Goal: Purchase product/service

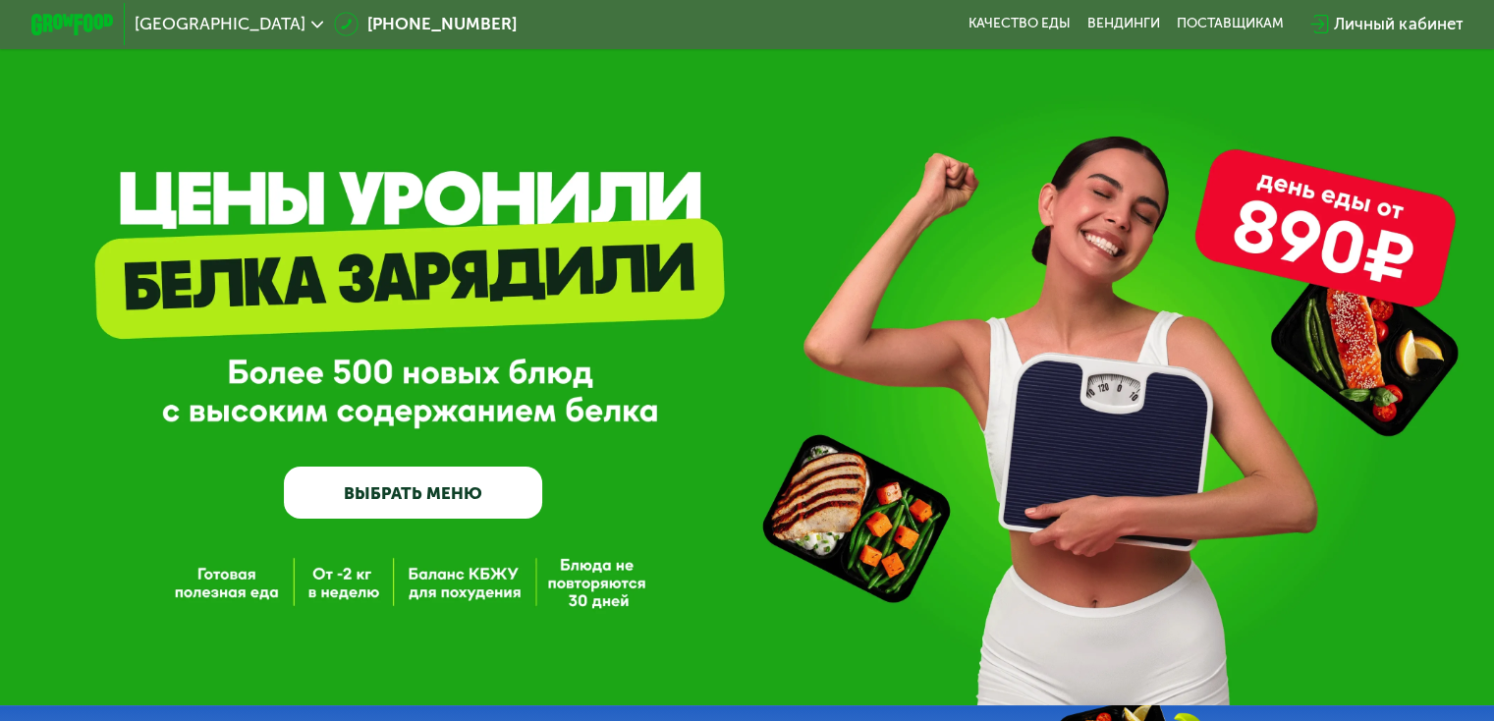
click at [311, 23] on use at bounding box center [317, 24] width 13 height 7
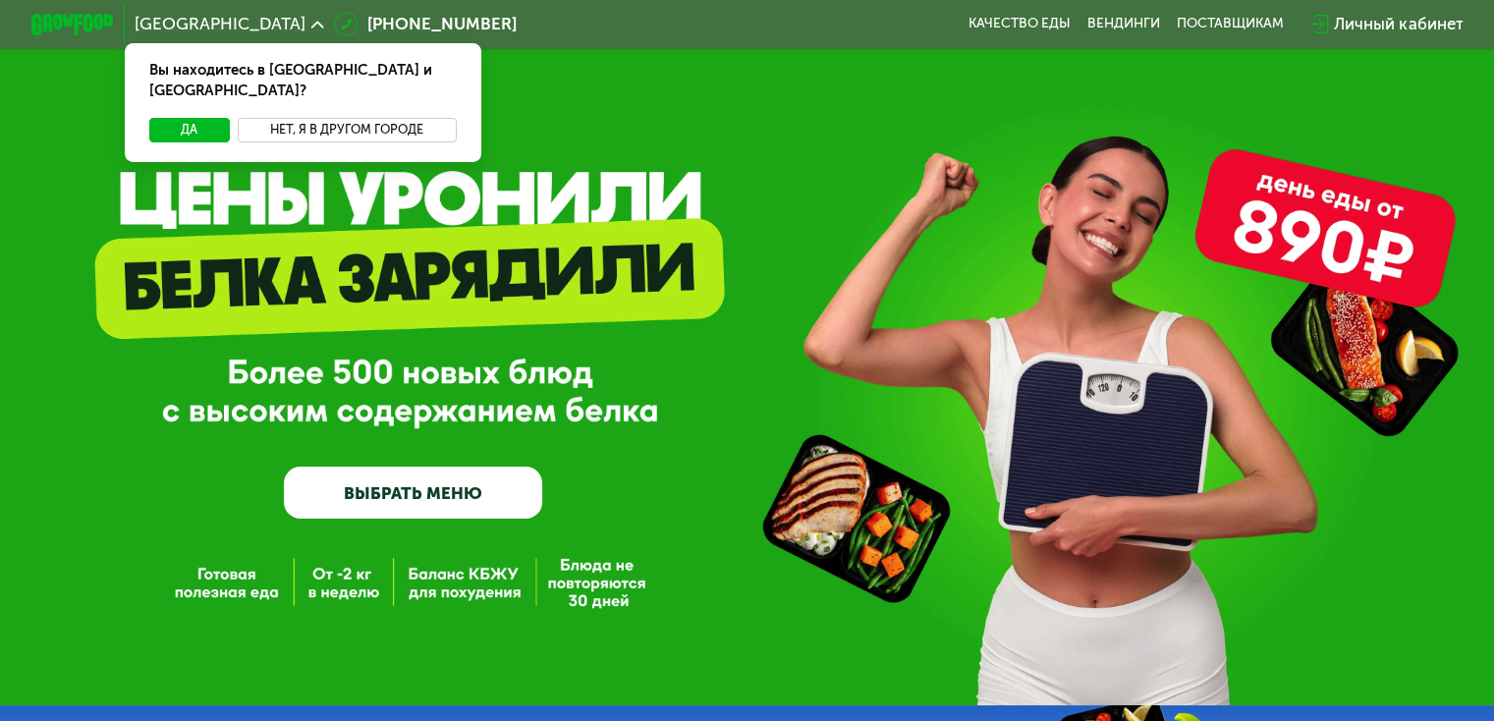
click at [293, 118] on button "Нет, я в другом городе" at bounding box center [347, 130] width 219 height 25
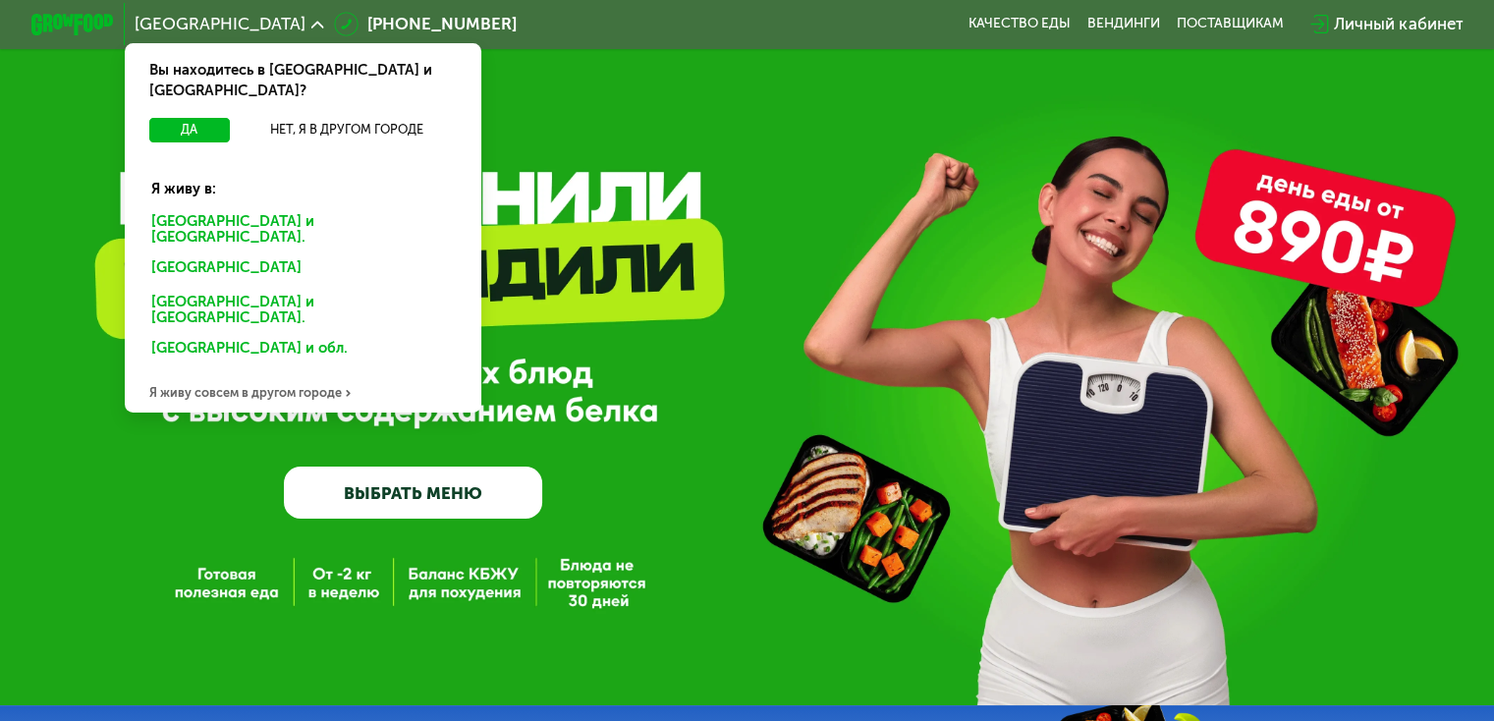
click at [174, 289] on div "Казани" at bounding box center [303, 310] width 332 height 43
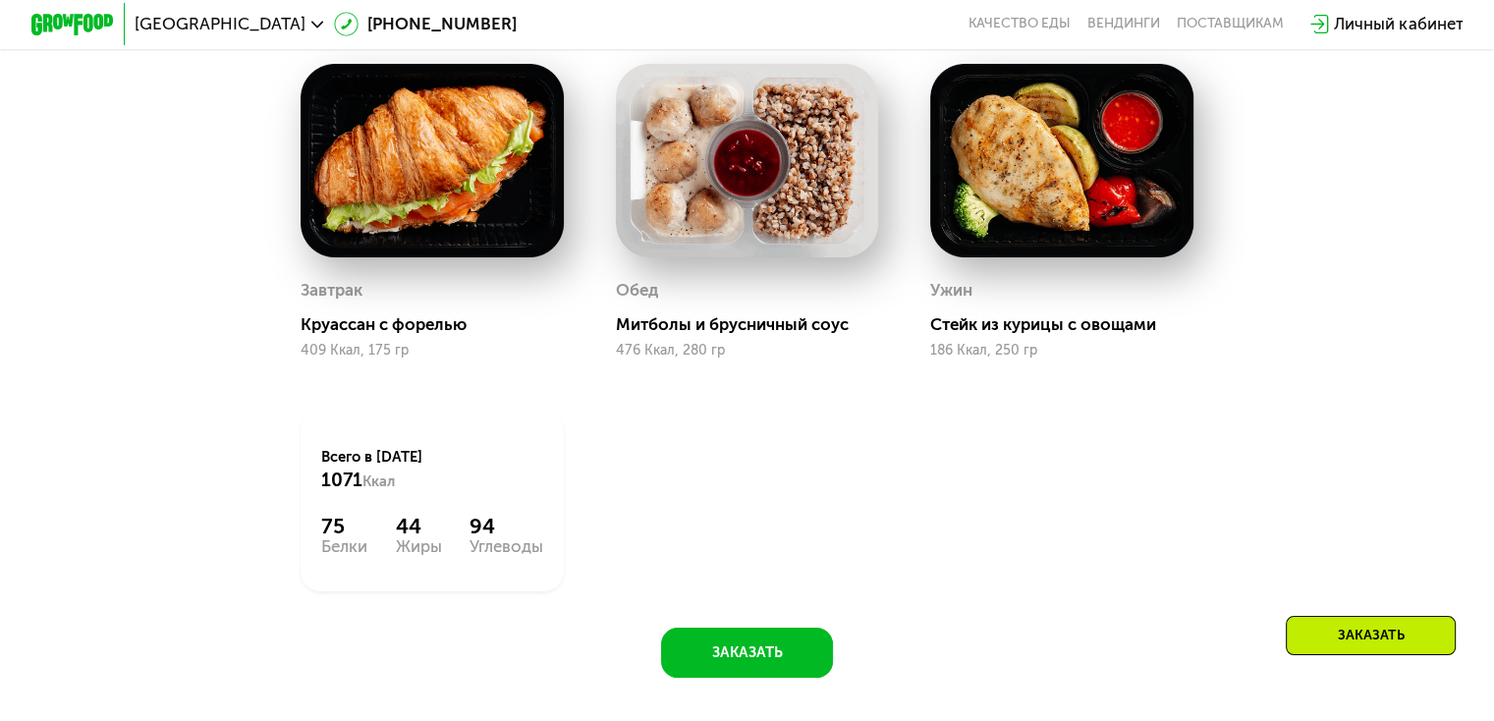
scroll to position [1218, 0]
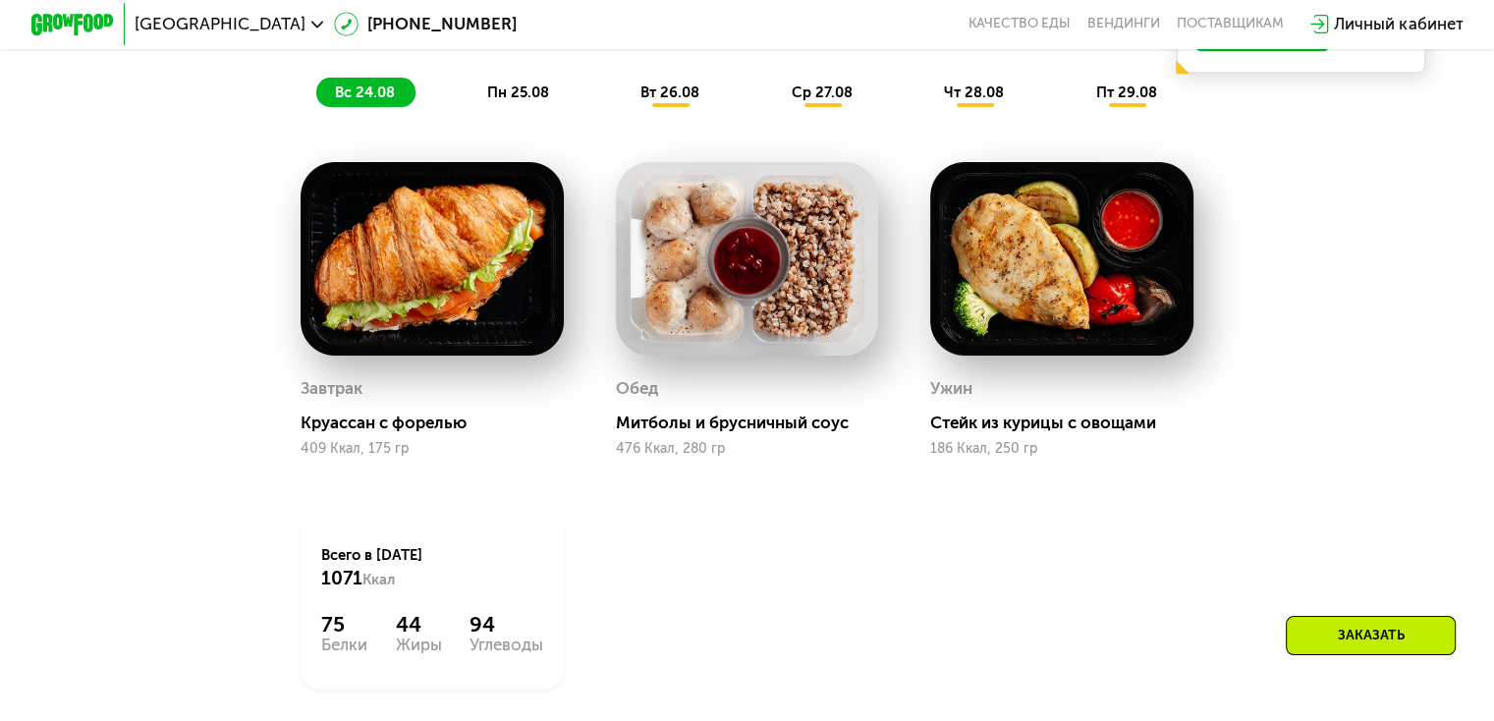
click at [527, 98] on span "пн 25.08" at bounding box center [518, 92] width 62 height 18
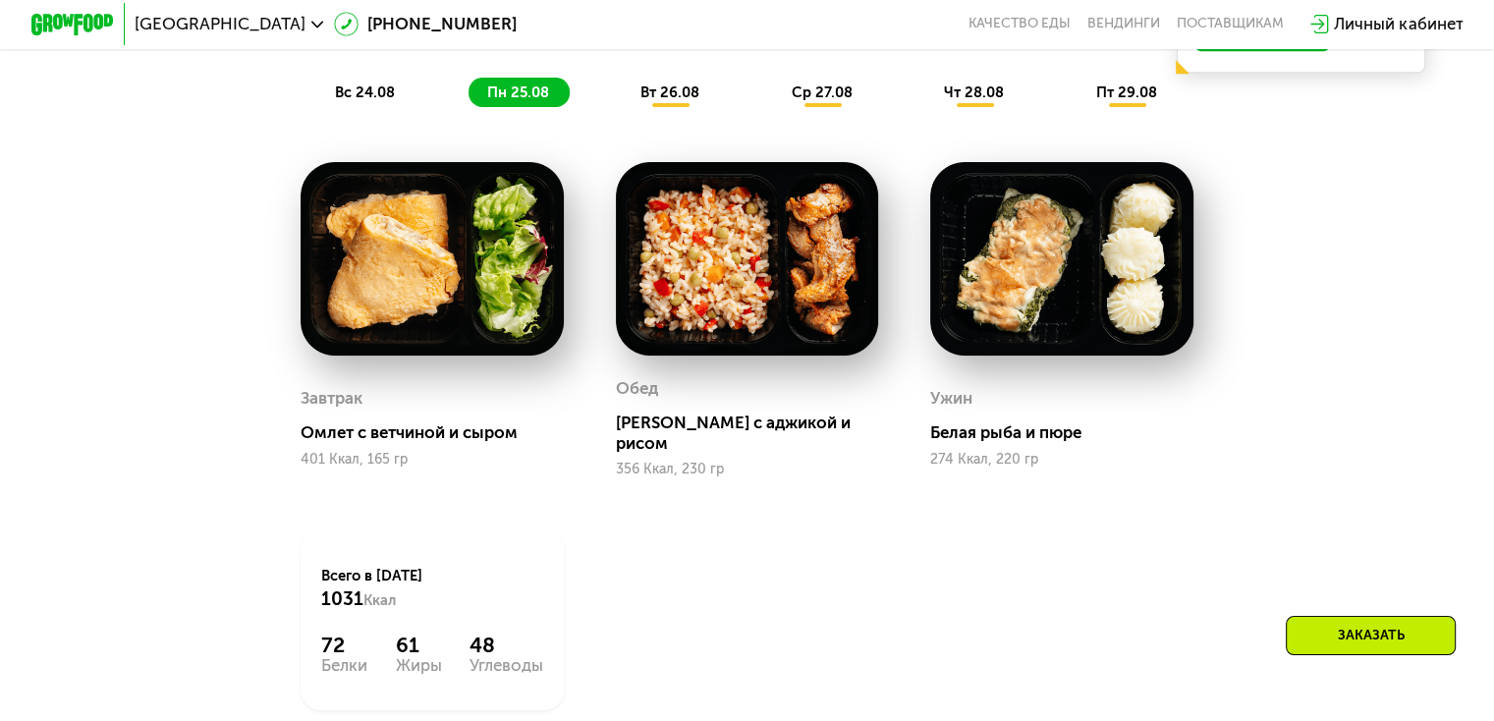
click at [685, 94] on span "вт 26.08" at bounding box center [669, 92] width 59 height 18
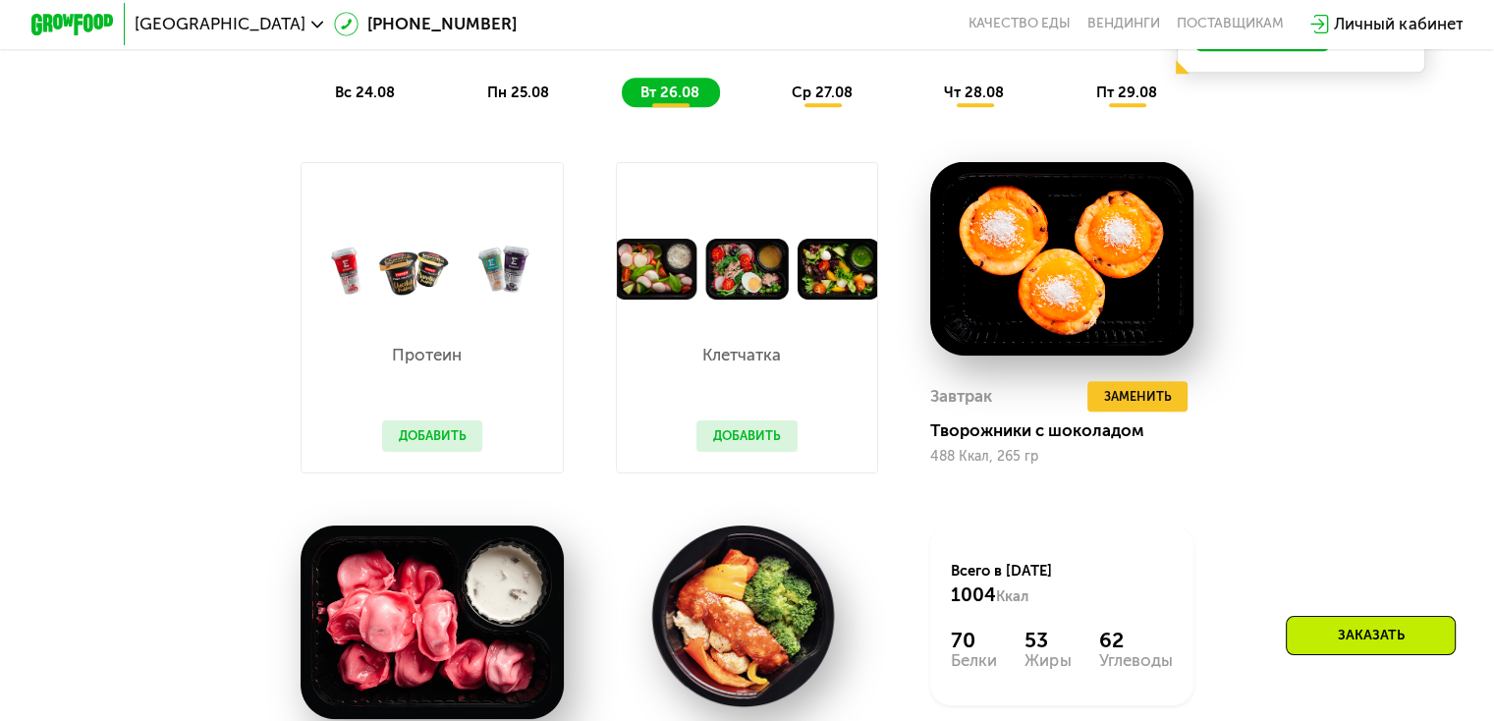
click at [836, 95] on span "ср 27.08" at bounding box center [822, 92] width 61 height 18
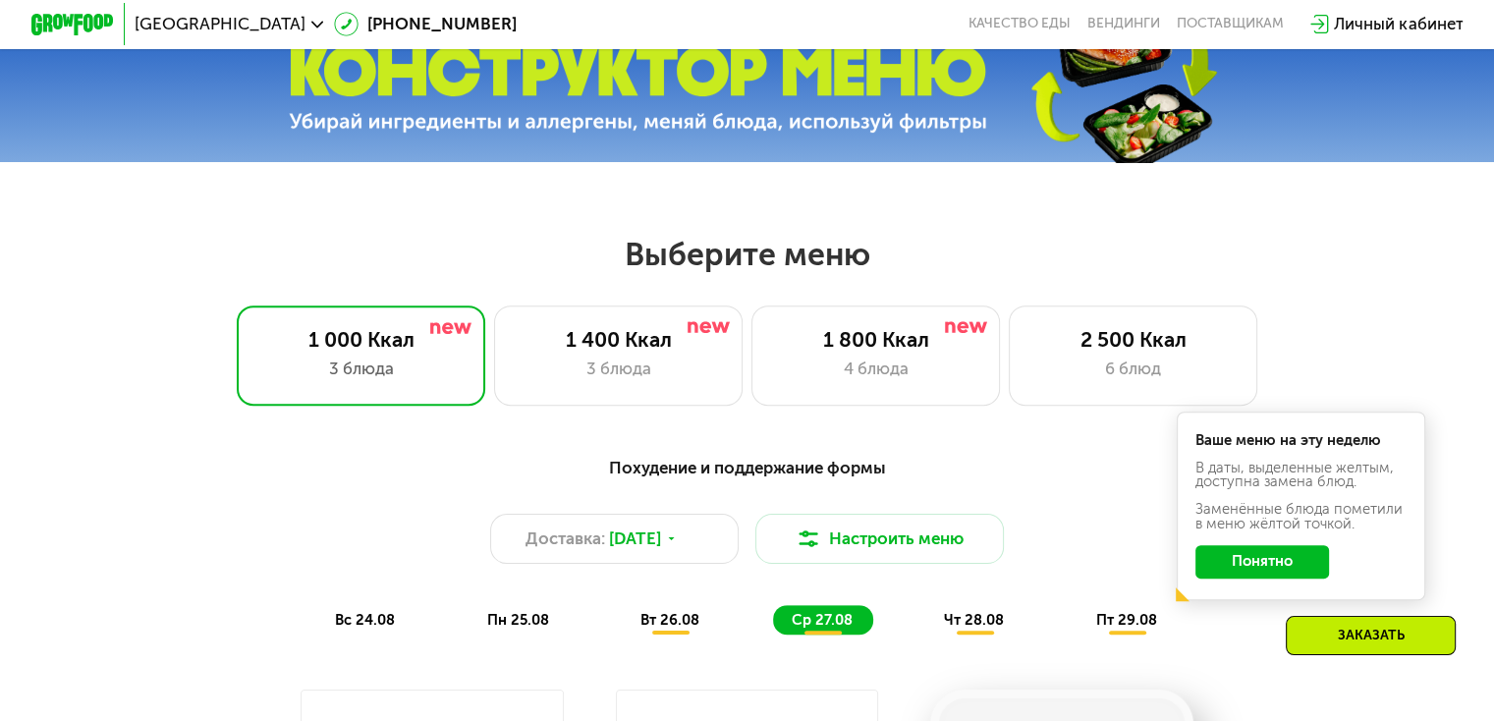
scroll to position [629, 0]
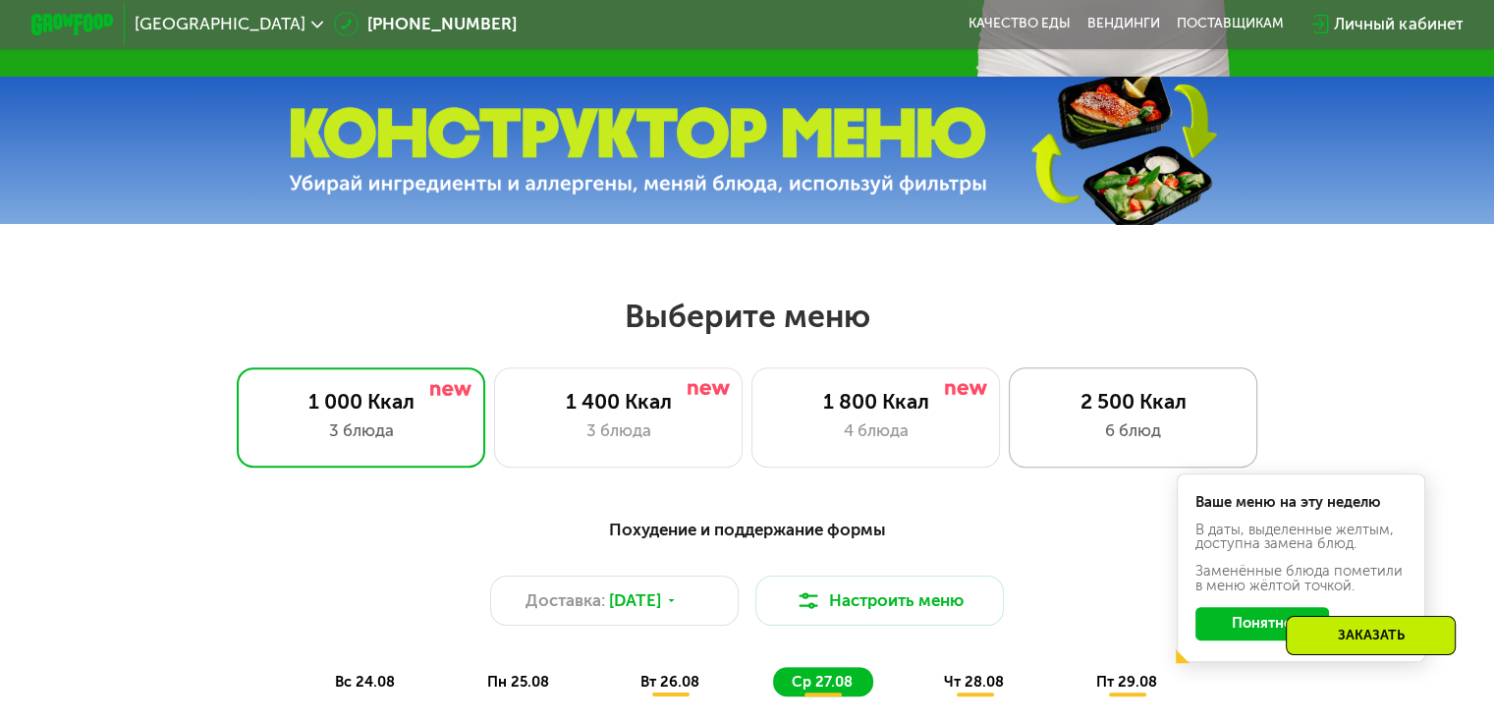
click at [1146, 409] on div "2 500 Ккал" at bounding box center [1132, 401] width 205 height 25
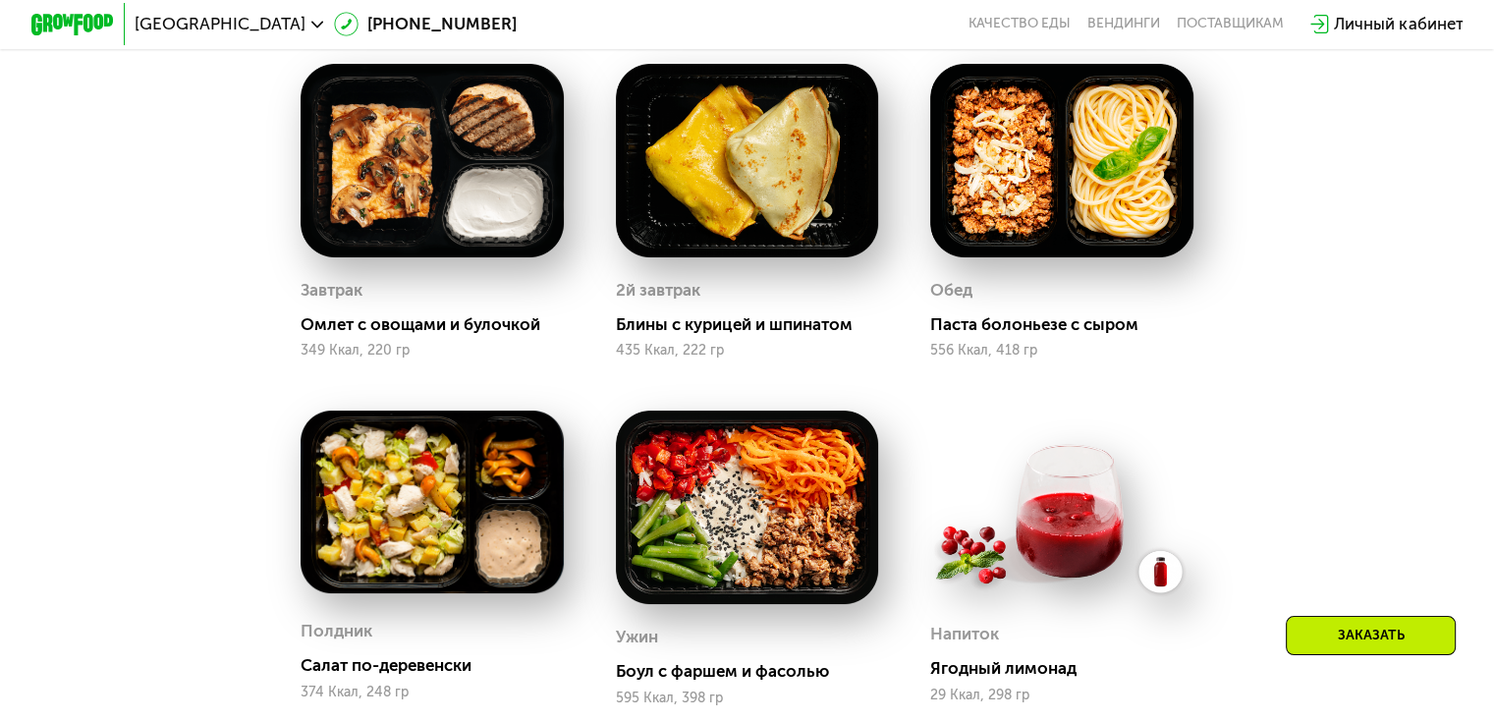
scroll to position [1120, 0]
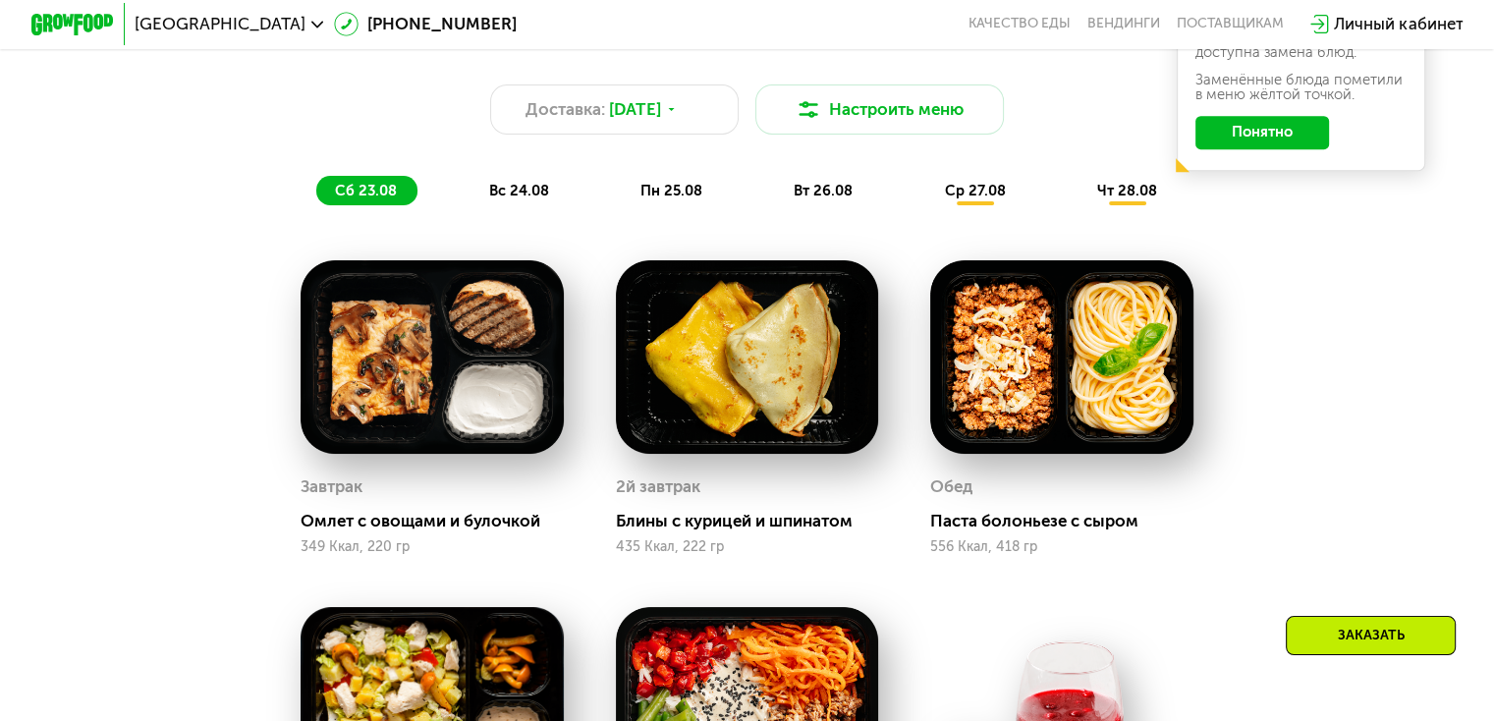
click at [622, 189] on div "вс 24.08" at bounding box center [672, 190] width 101 height 29
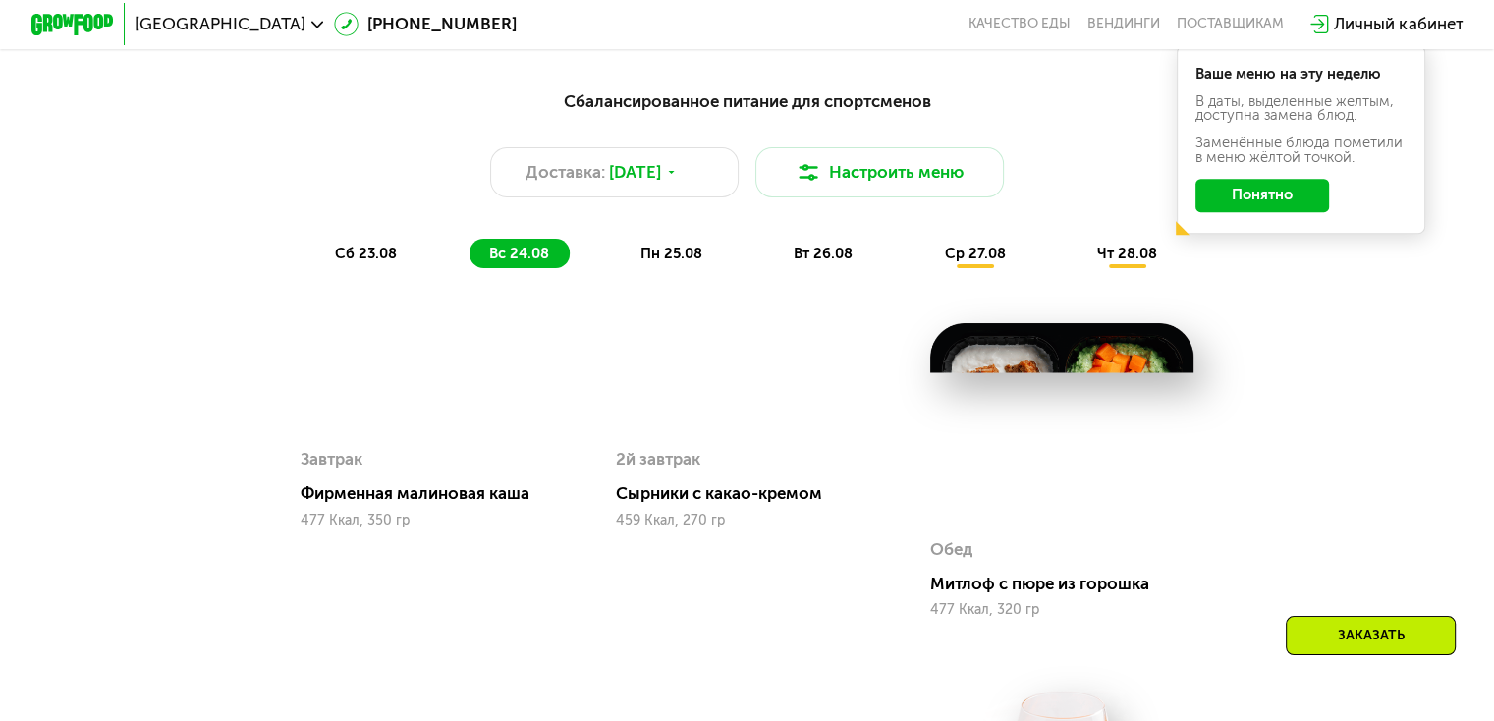
scroll to position [1021, 0]
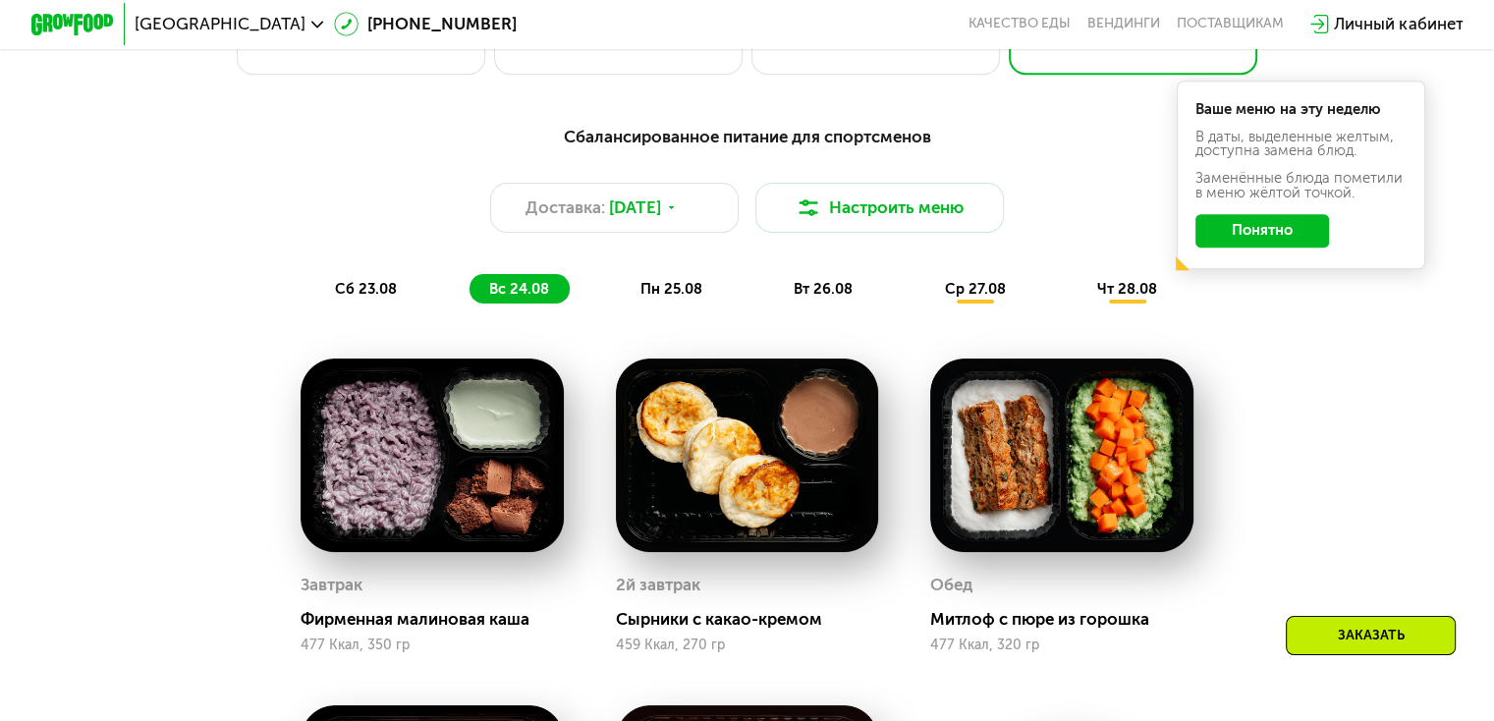
click at [674, 288] on span "пн 25.08" at bounding box center [671, 289] width 62 height 18
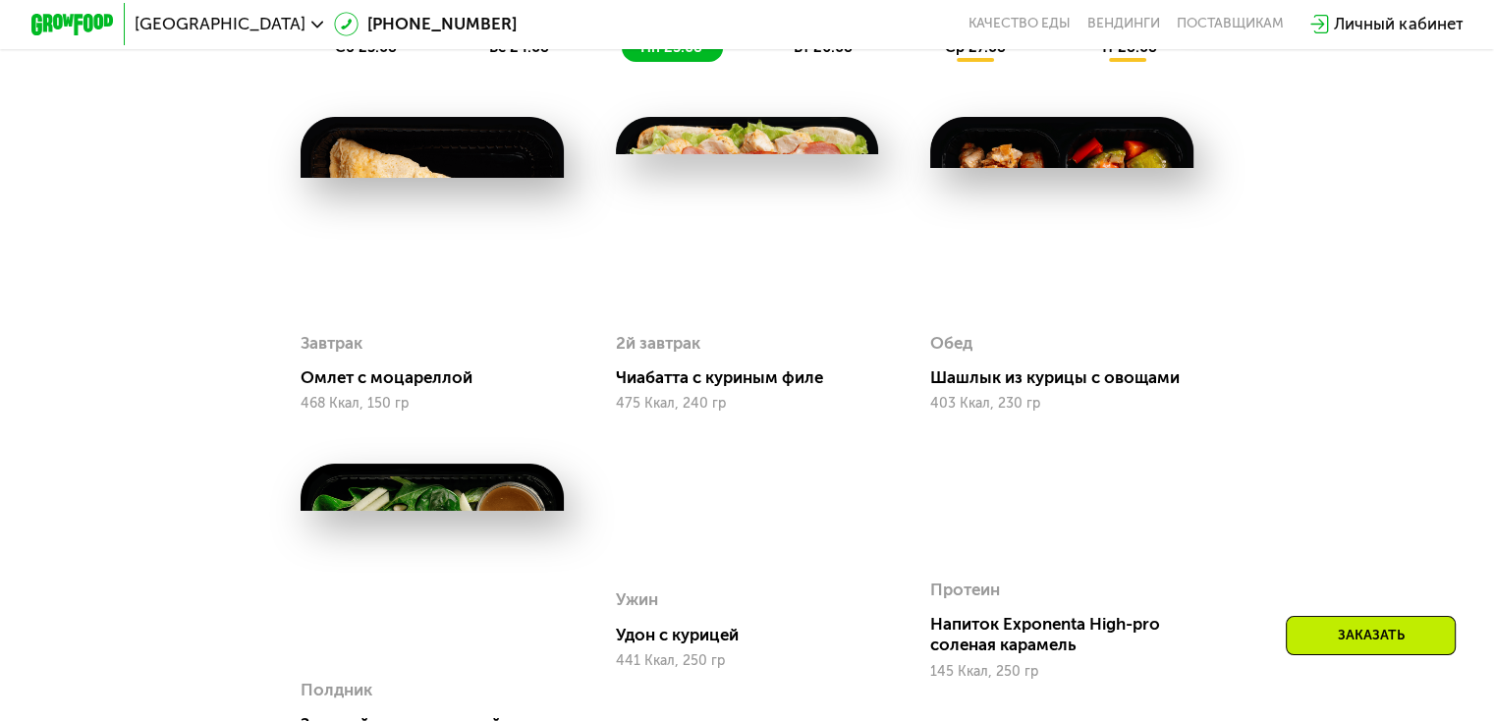
scroll to position [1218, 0]
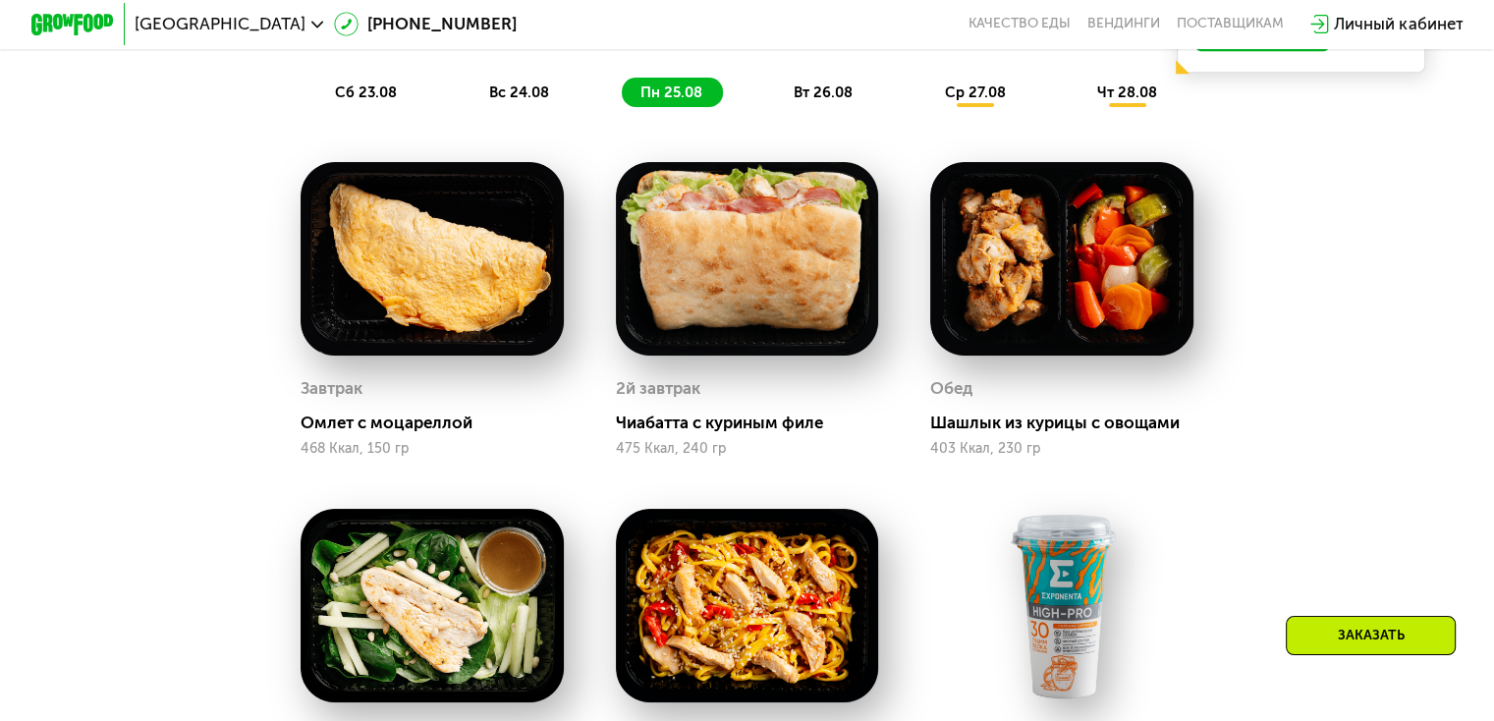
click at [846, 97] on span "вт 26.08" at bounding box center [822, 92] width 59 height 18
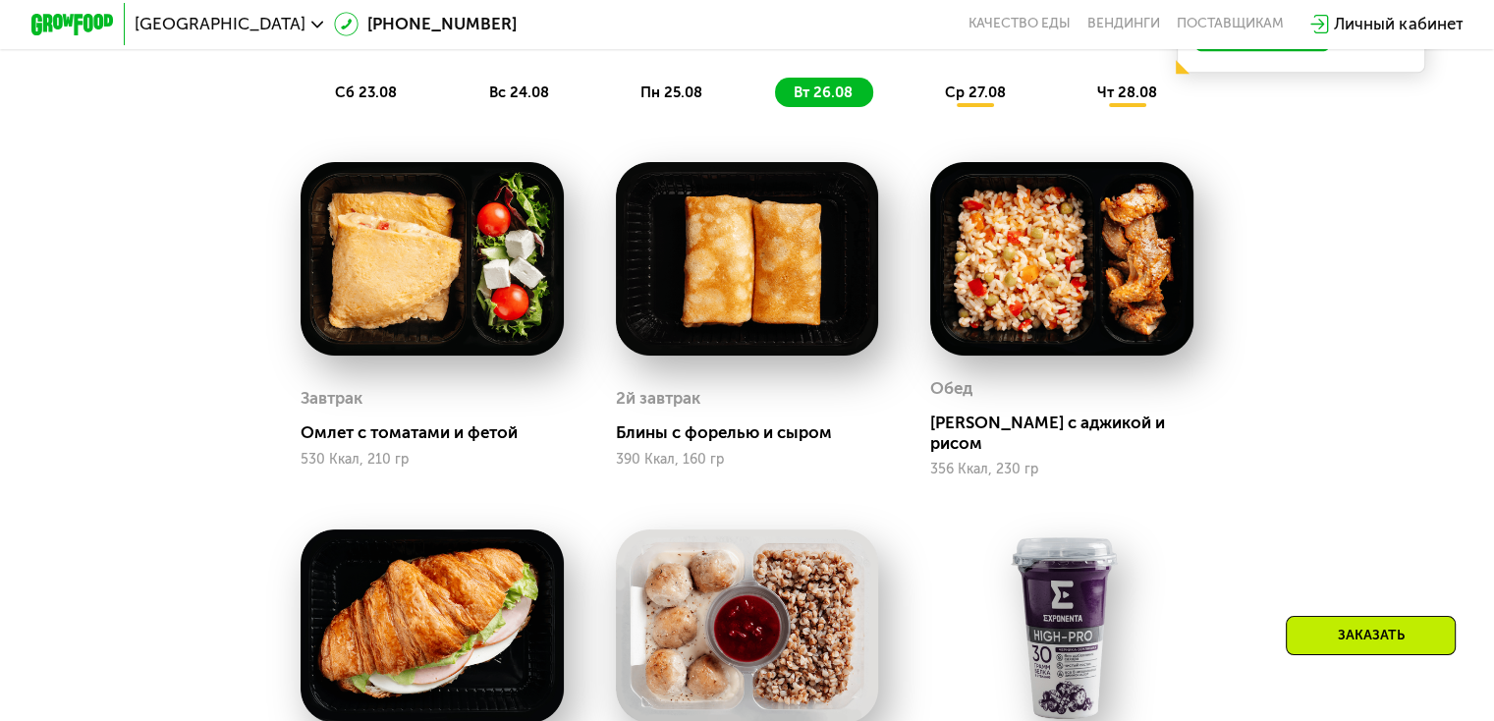
click at [991, 101] on span "ср 27.08" at bounding box center [974, 92] width 61 height 18
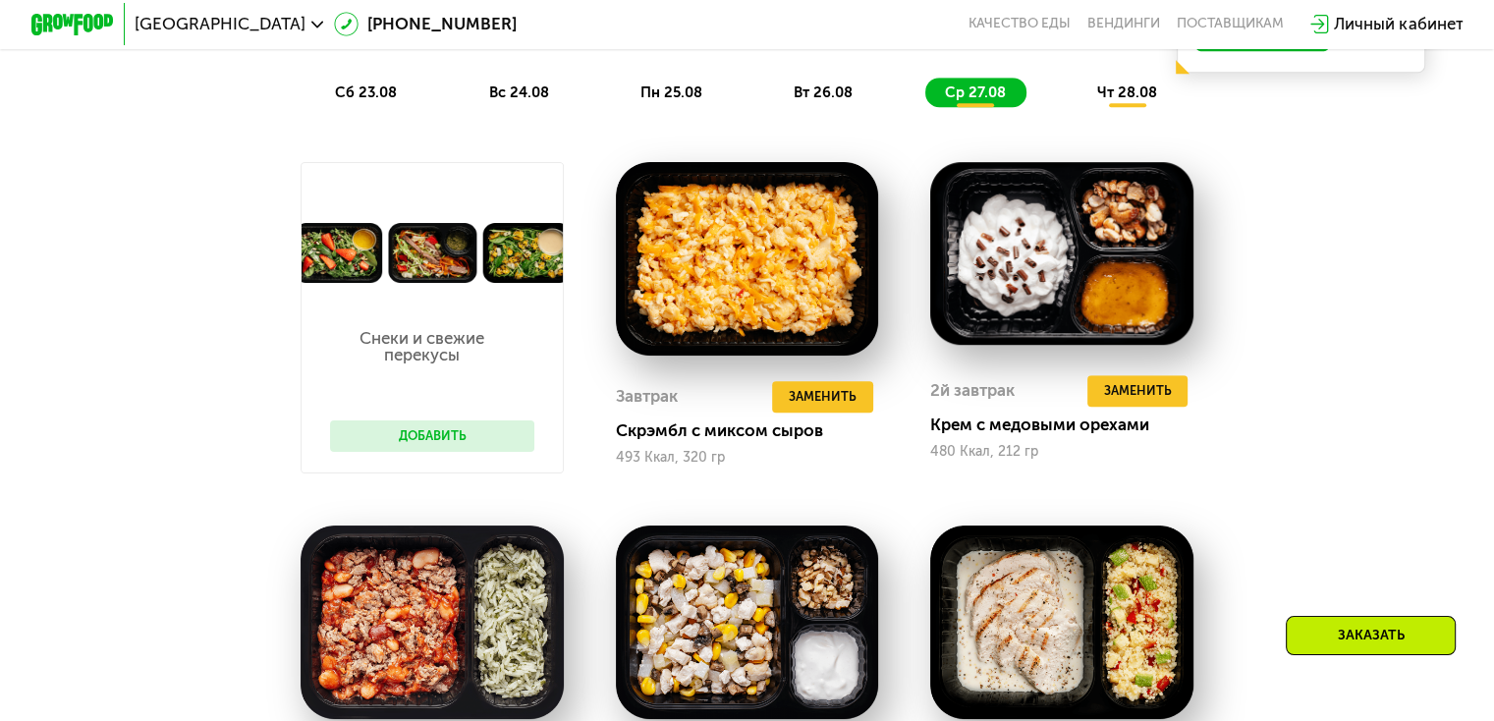
click at [1144, 101] on span "чт 28.08" at bounding box center [1127, 92] width 60 height 18
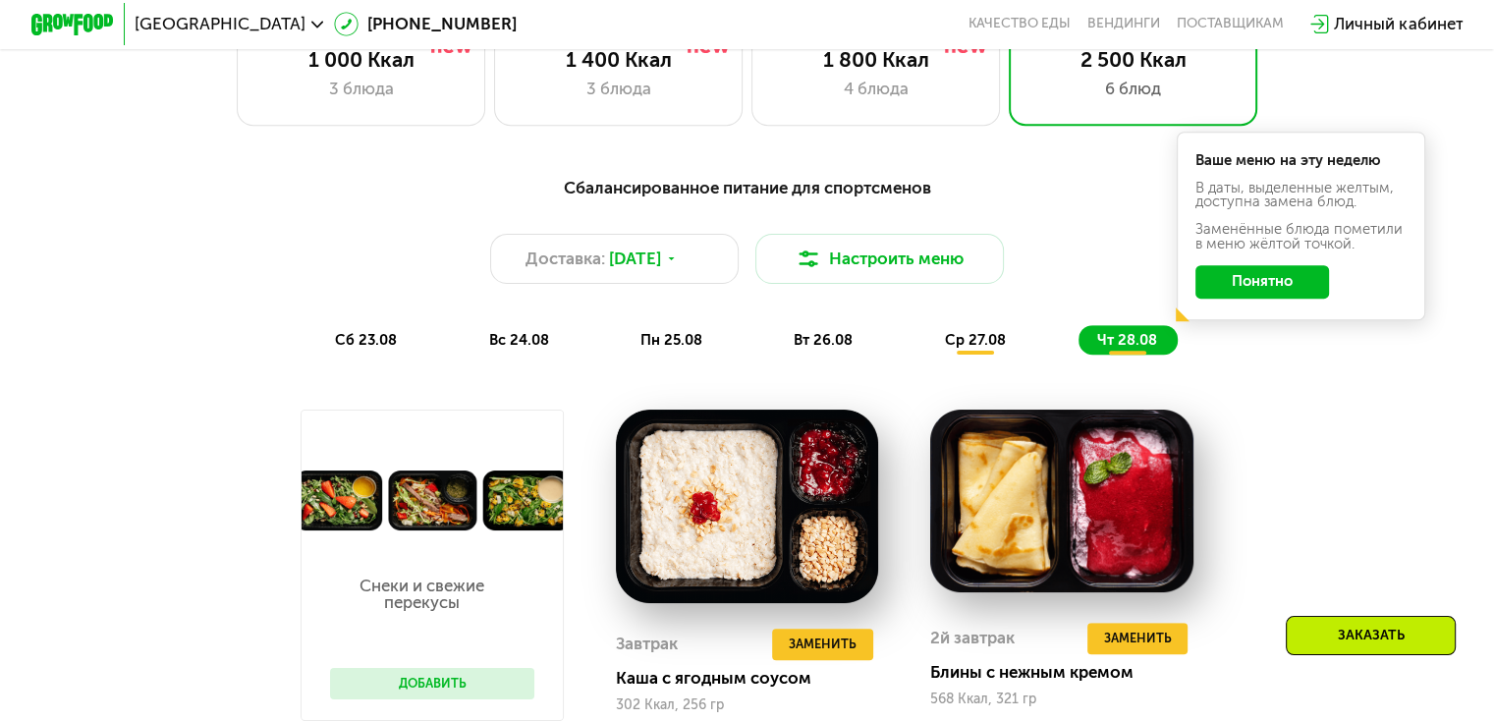
scroll to position [923, 0]
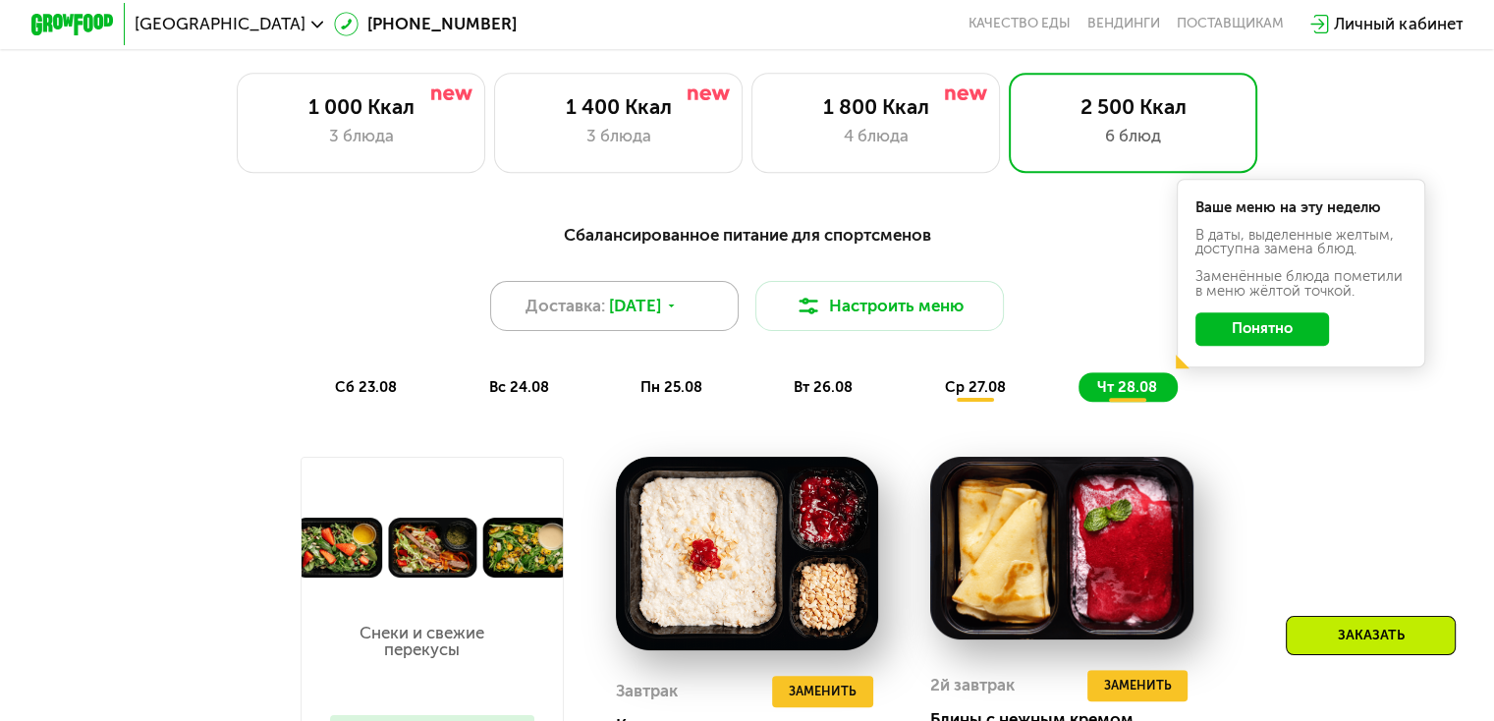
click at [678, 310] on icon at bounding box center [671, 306] width 13 height 13
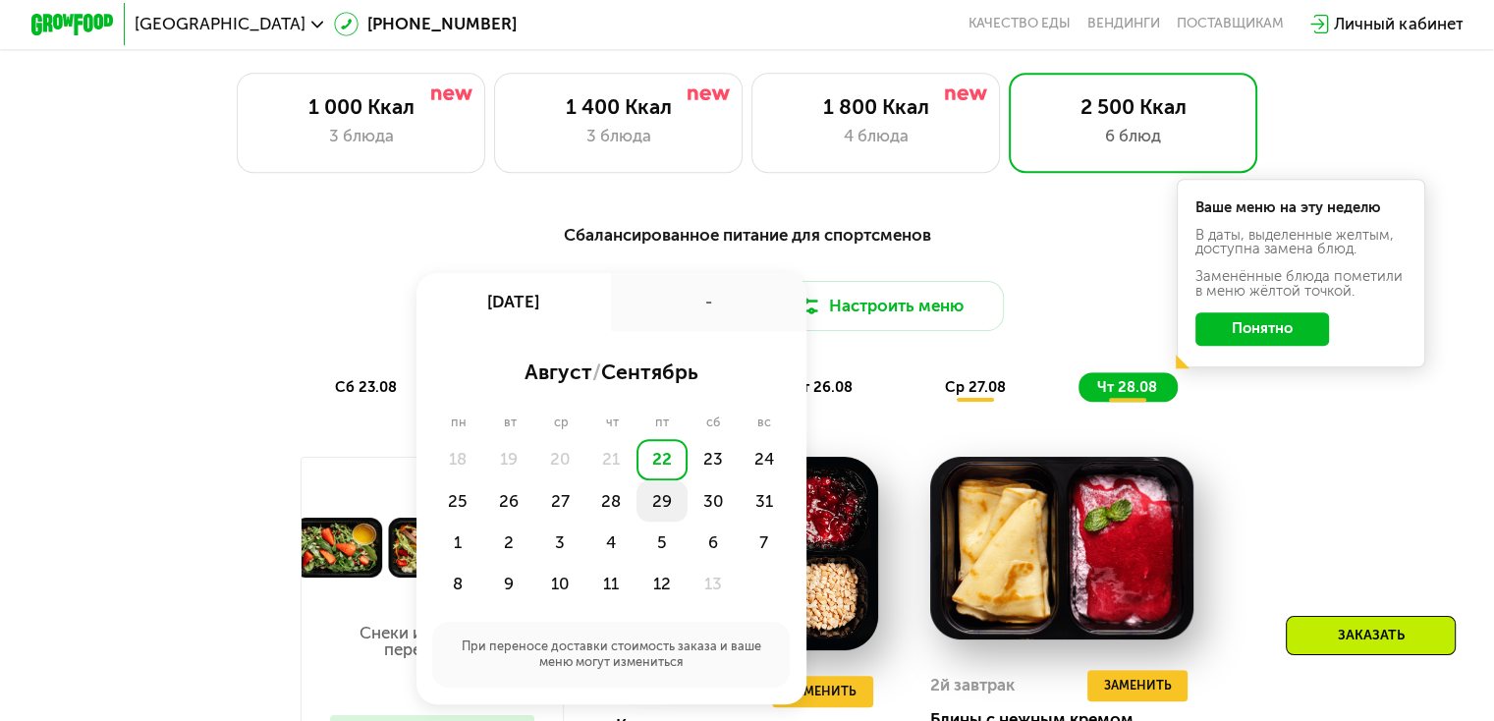
click at [687, 506] on div "29" at bounding box center [712, 500] width 51 height 41
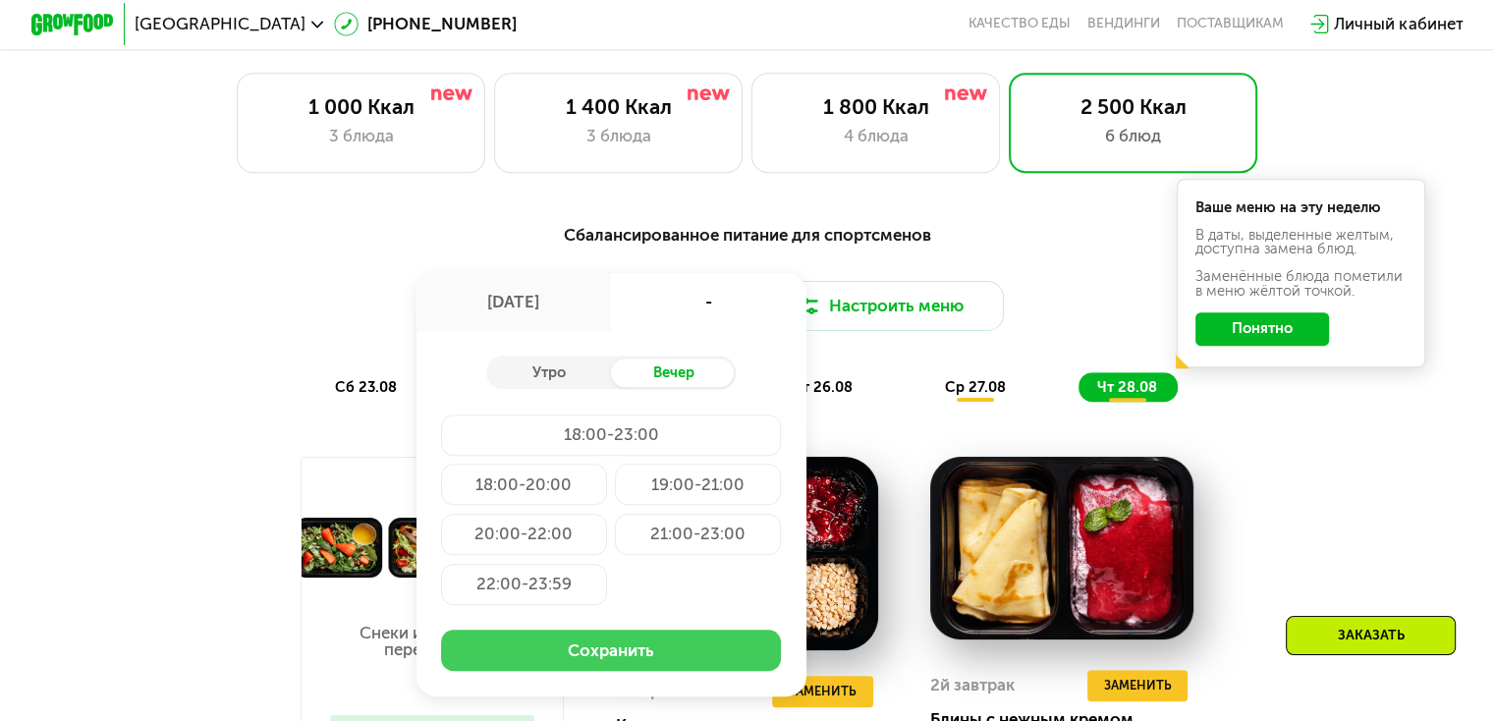
click at [646, 671] on button "Сохранить" at bounding box center [611, 649] width 340 height 41
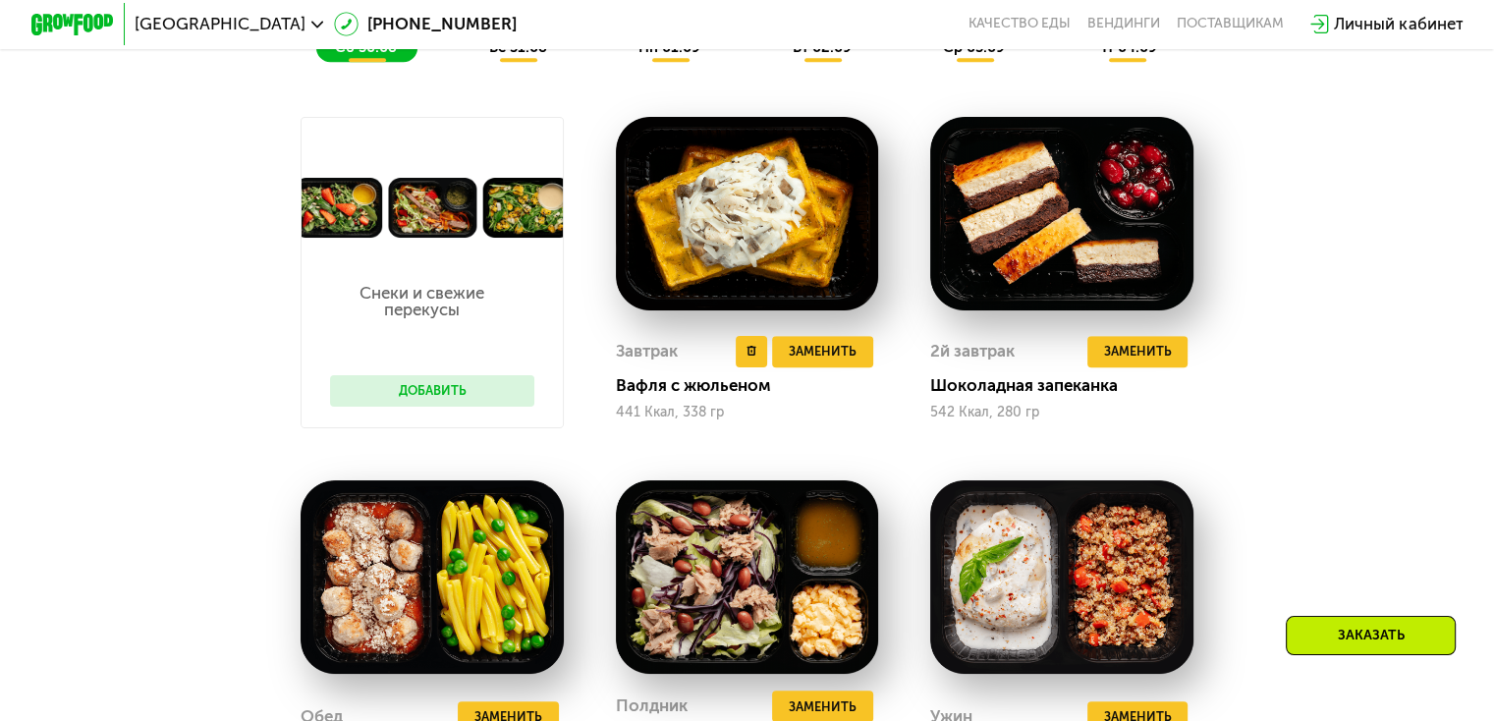
scroll to position [1218, 0]
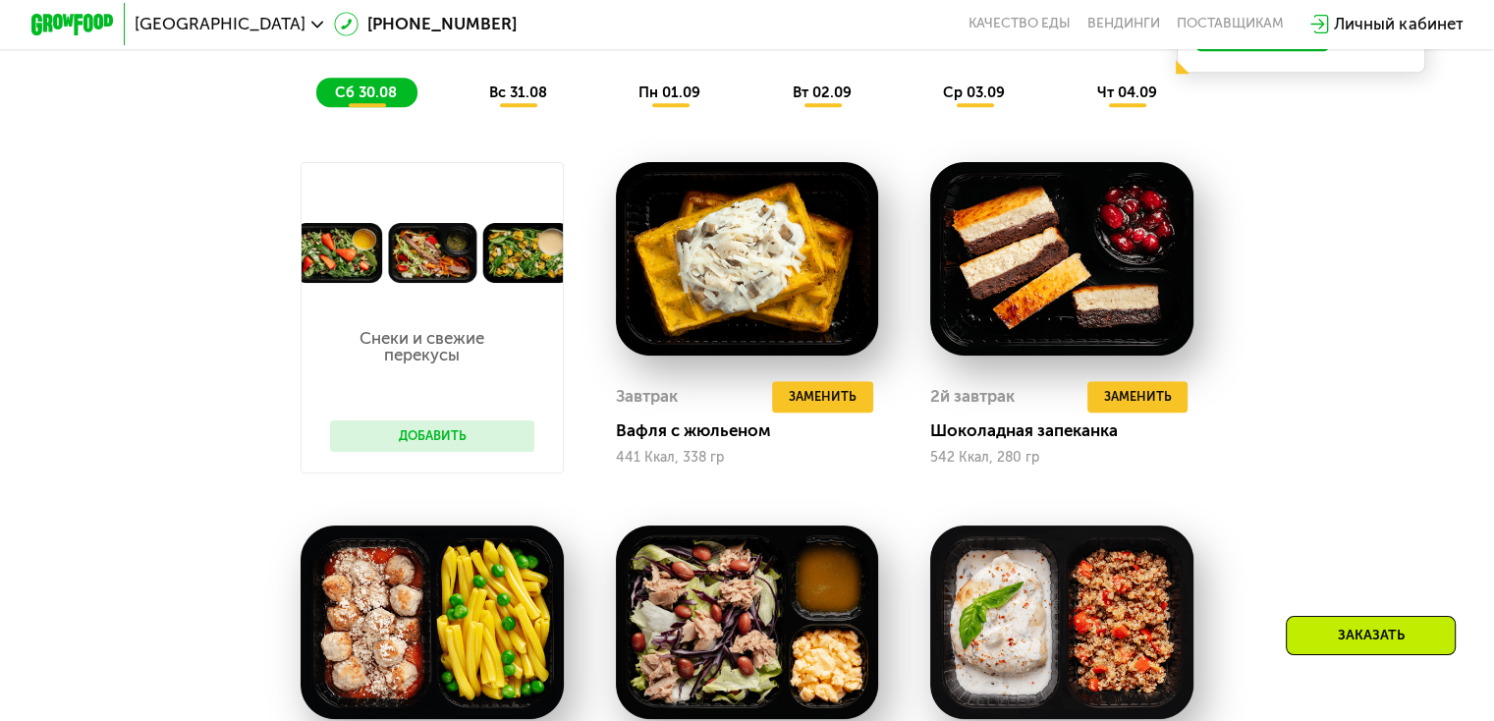
click at [522, 101] on span "вс 31.08" at bounding box center [518, 92] width 58 height 18
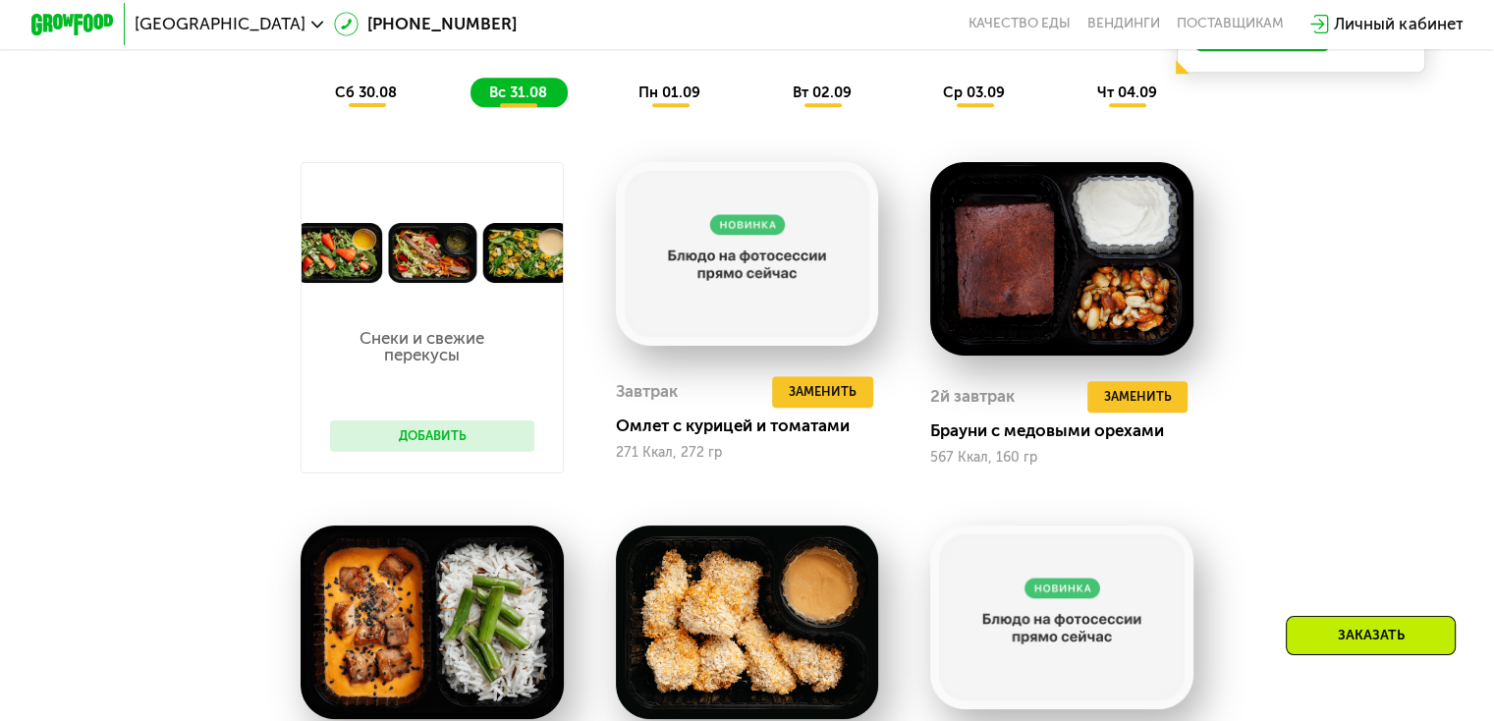
click at [668, 97] on span "пн 01.09" at bounding box center [669, 92] width 62 height 18
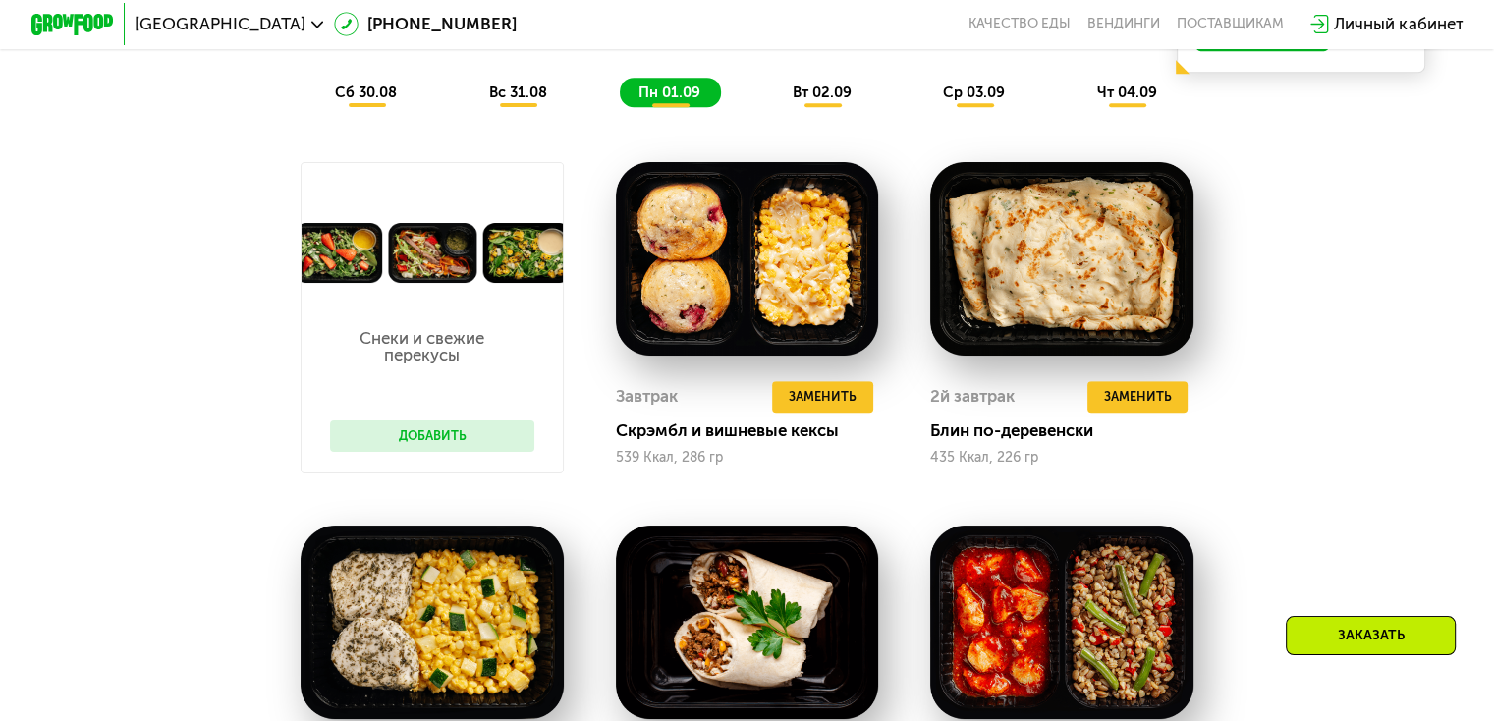
click at [801, 99] on span "вт 02.09" at bounding box center [822, 92] width 59 height 18
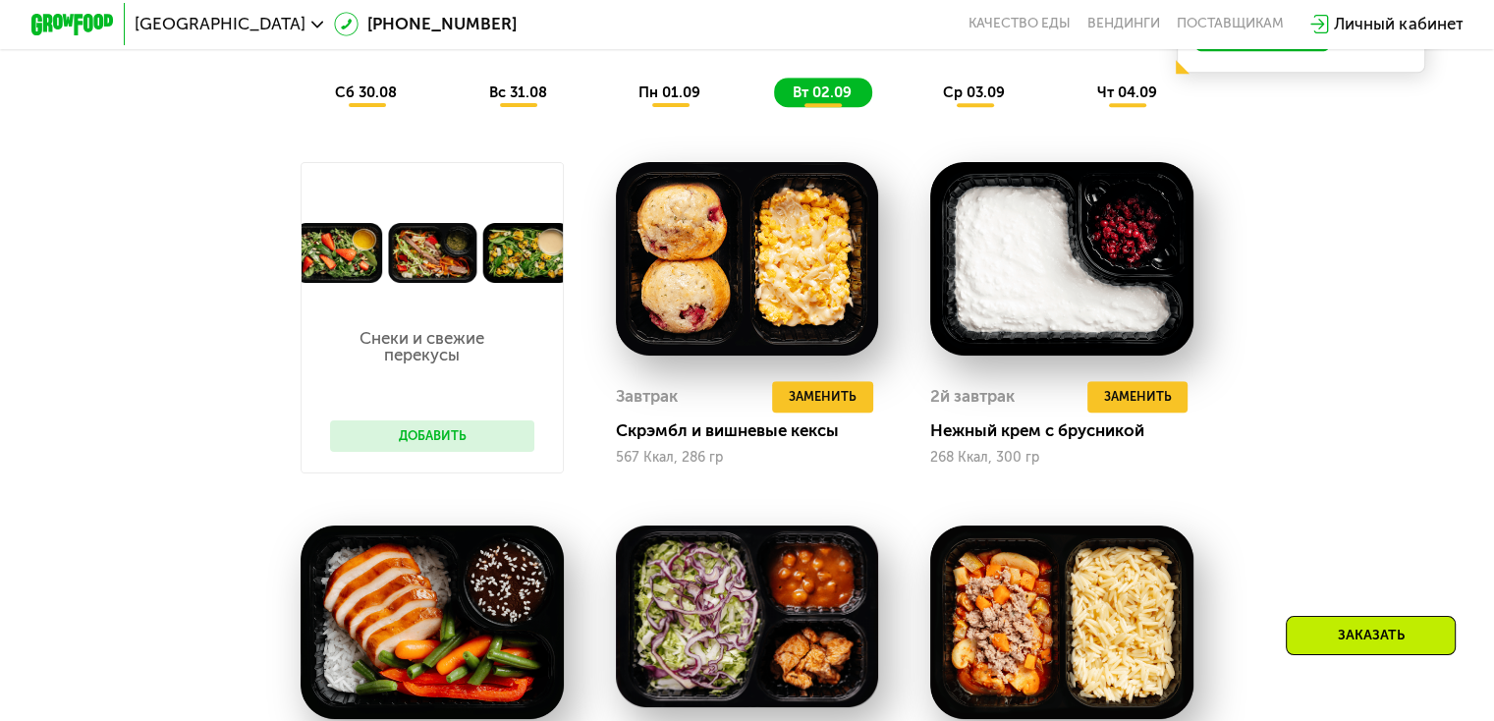
click at [967, 99] on span "ср 03.09" at bounding box center [974, 92] width 62 height 18
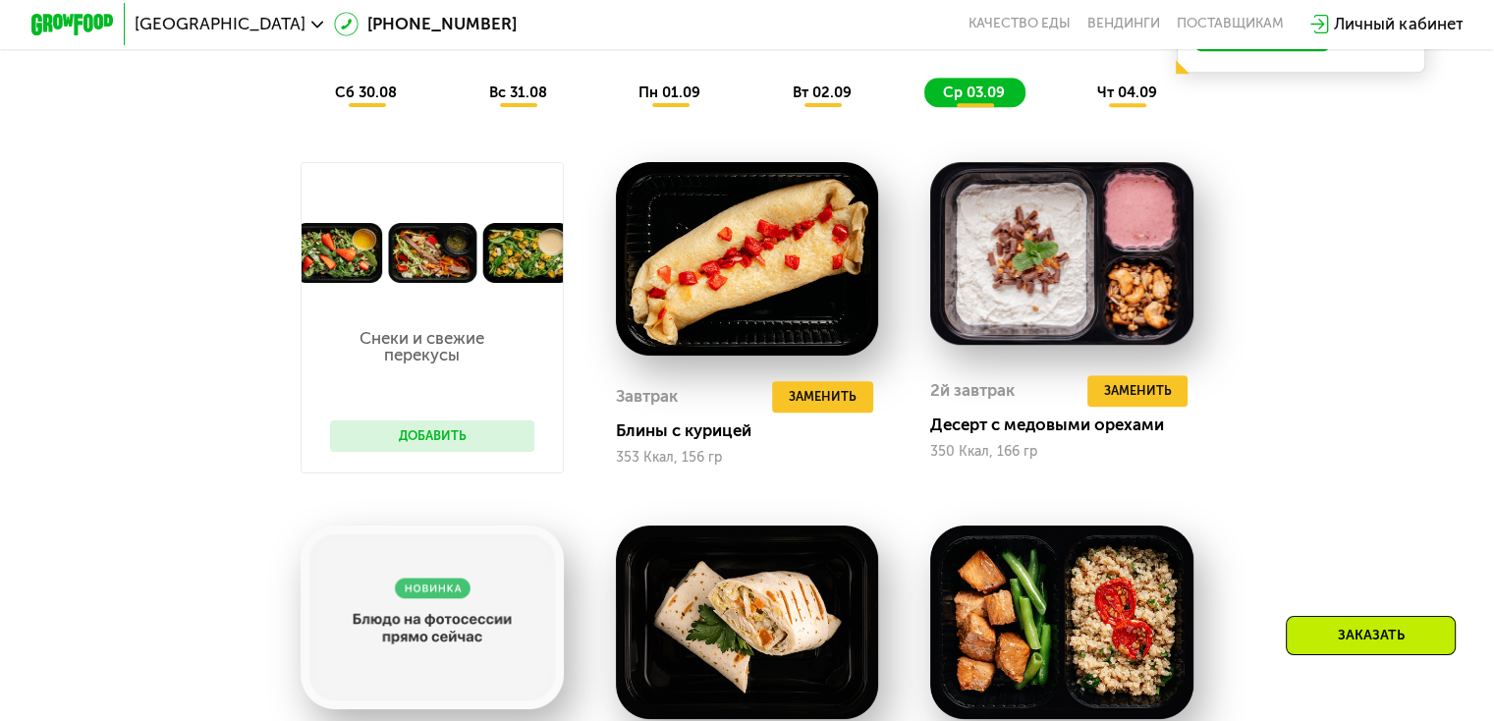
click at [1126, 98] on span "чт 04.09" at bounding box center [1127, 92] width 60 height 18
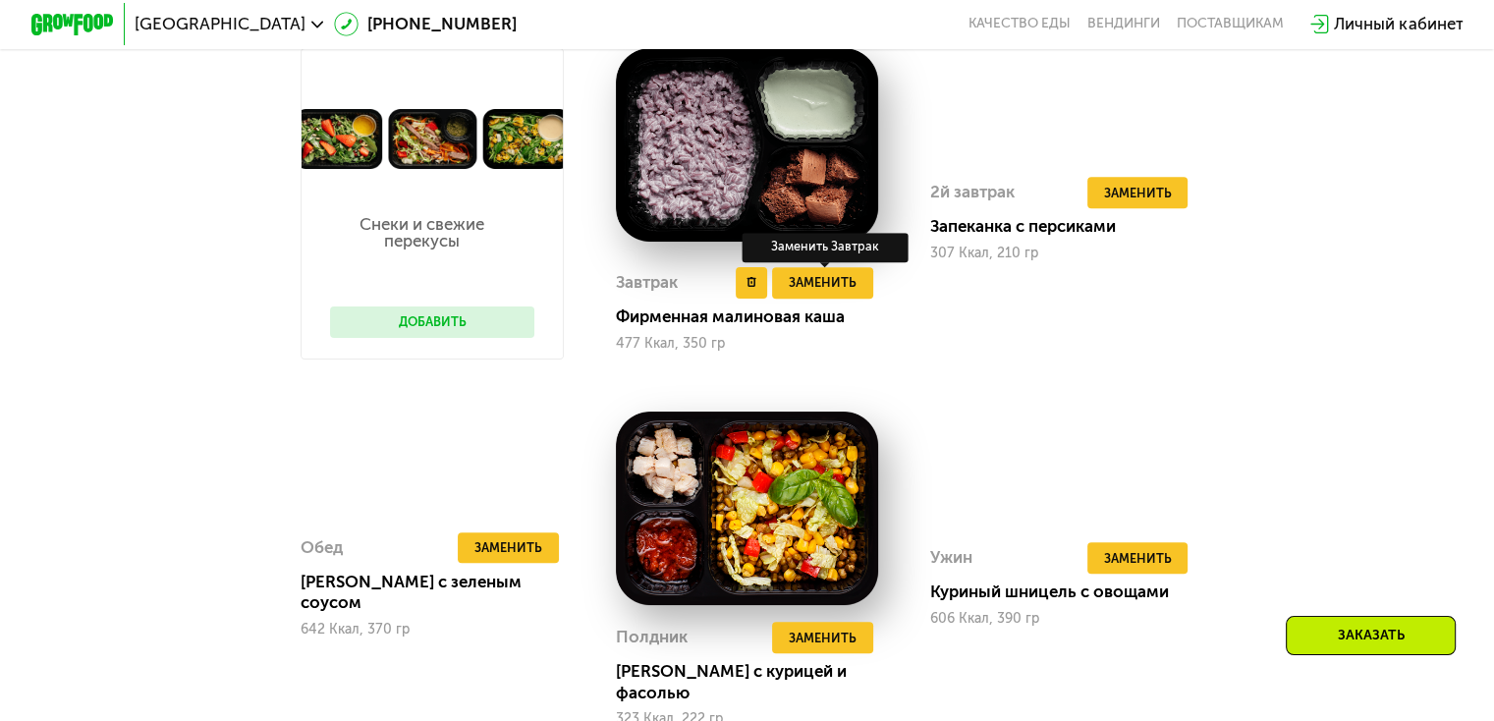
scroll to position [1120, 0]
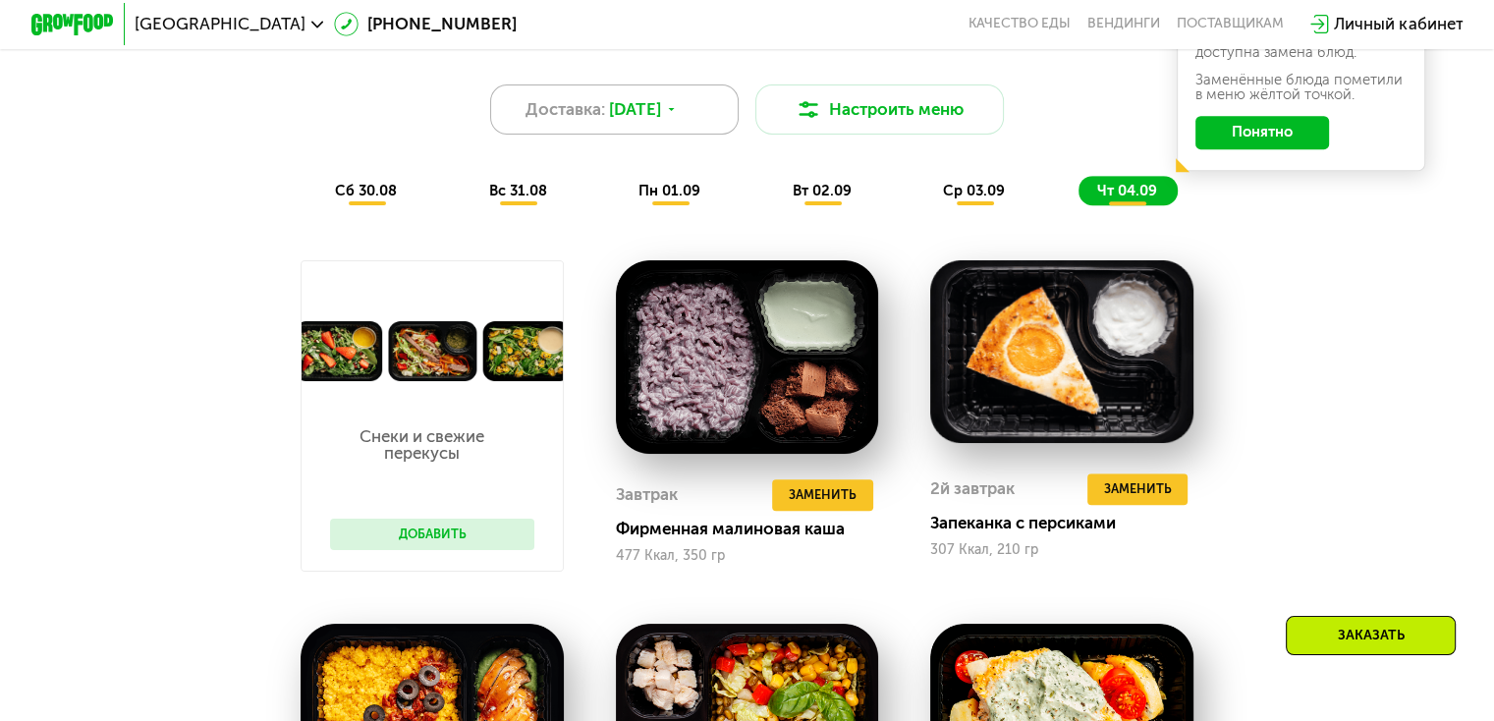
click at [678, 116] on icon at bounding box center [671, 109] width 13 height 13
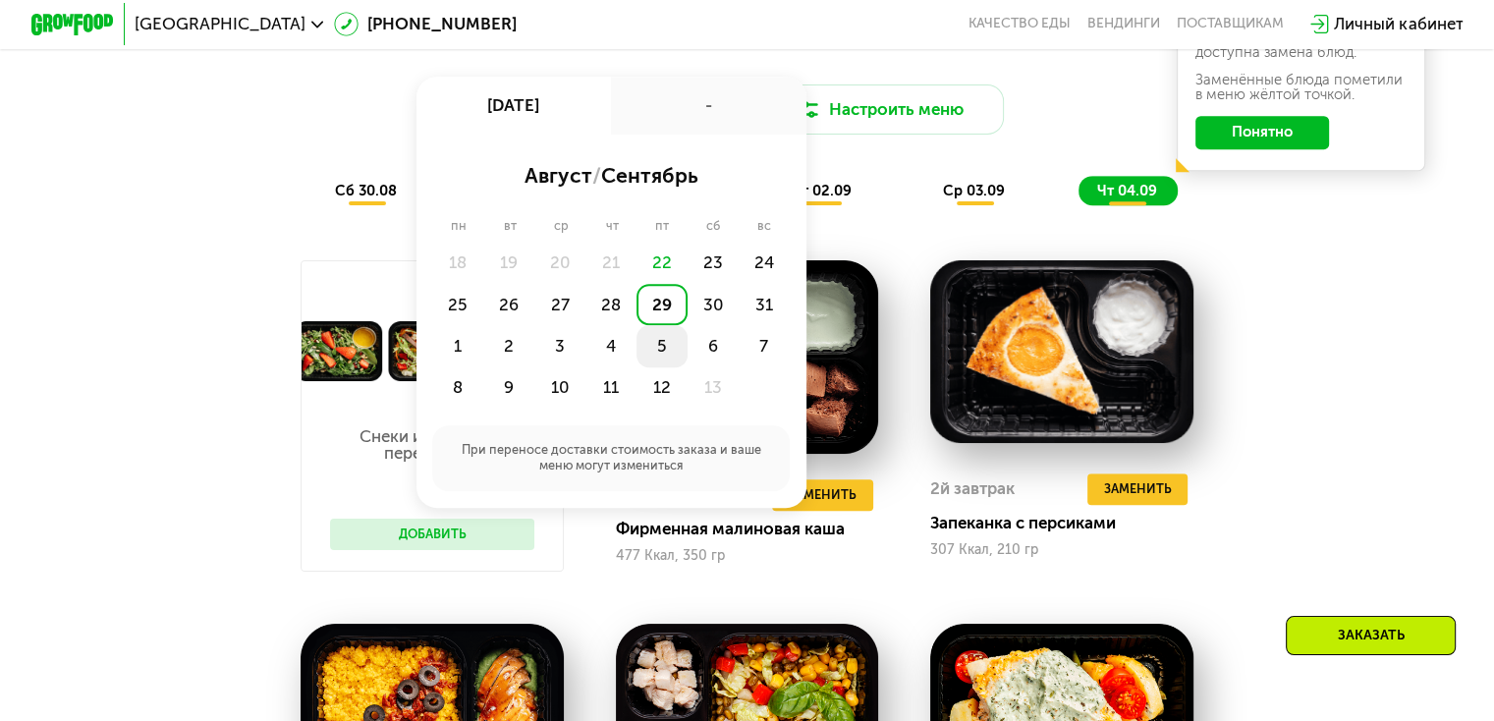
click at [687, 350] on div "5" at bounding box center [712, 345] width 51 height 41
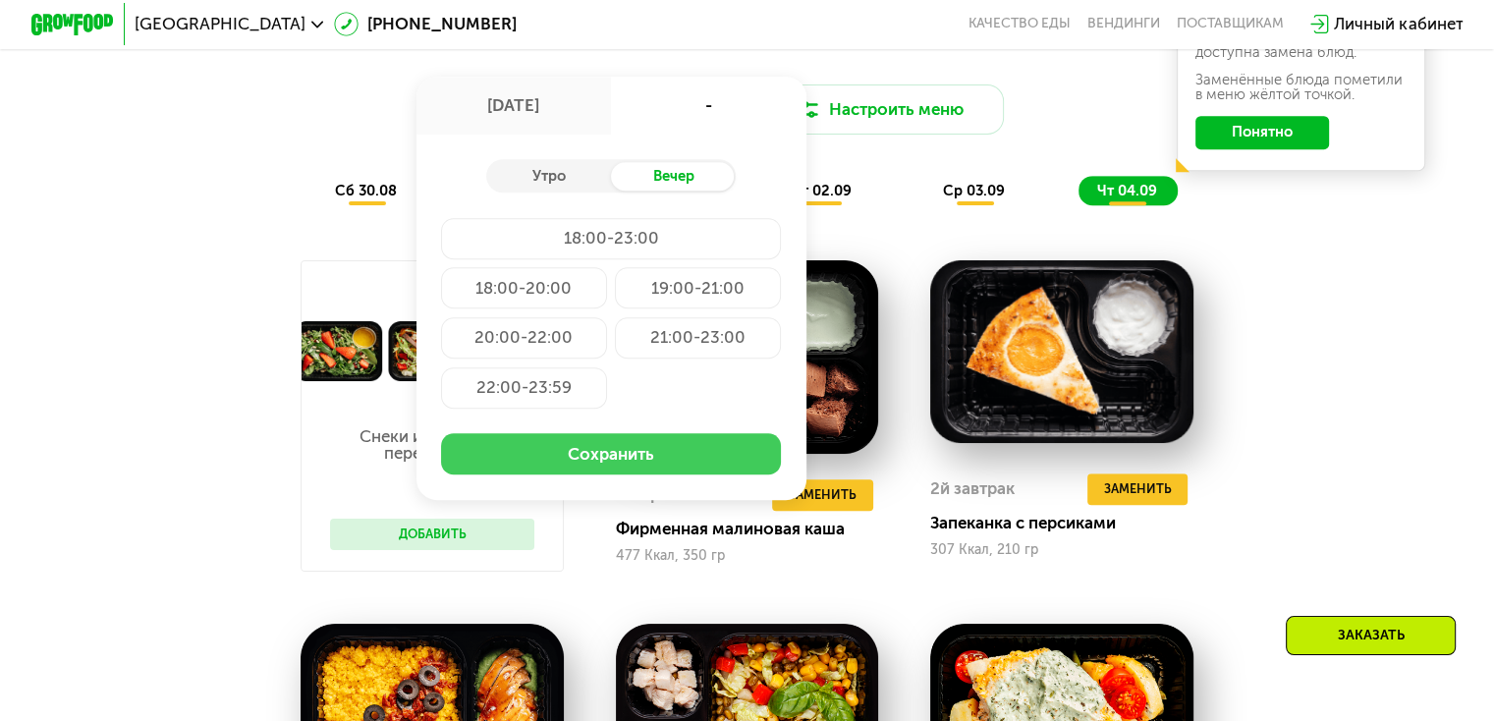
click at [675, 460] on button "Сохранить" at bounding box center [611, 453] width 340 height 41
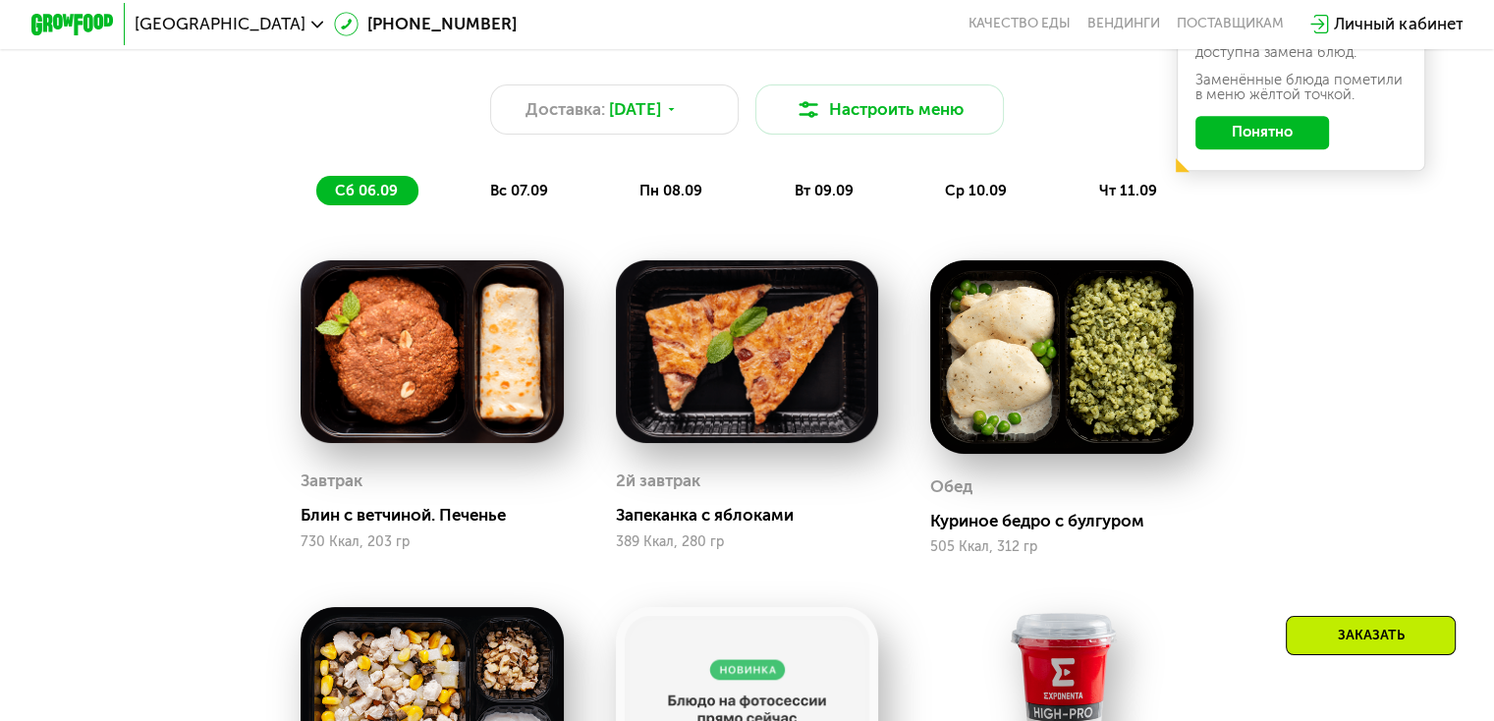
click at [501, 195] on span "вс 07.09" at bounding box center [519, 191] width 58 height 18
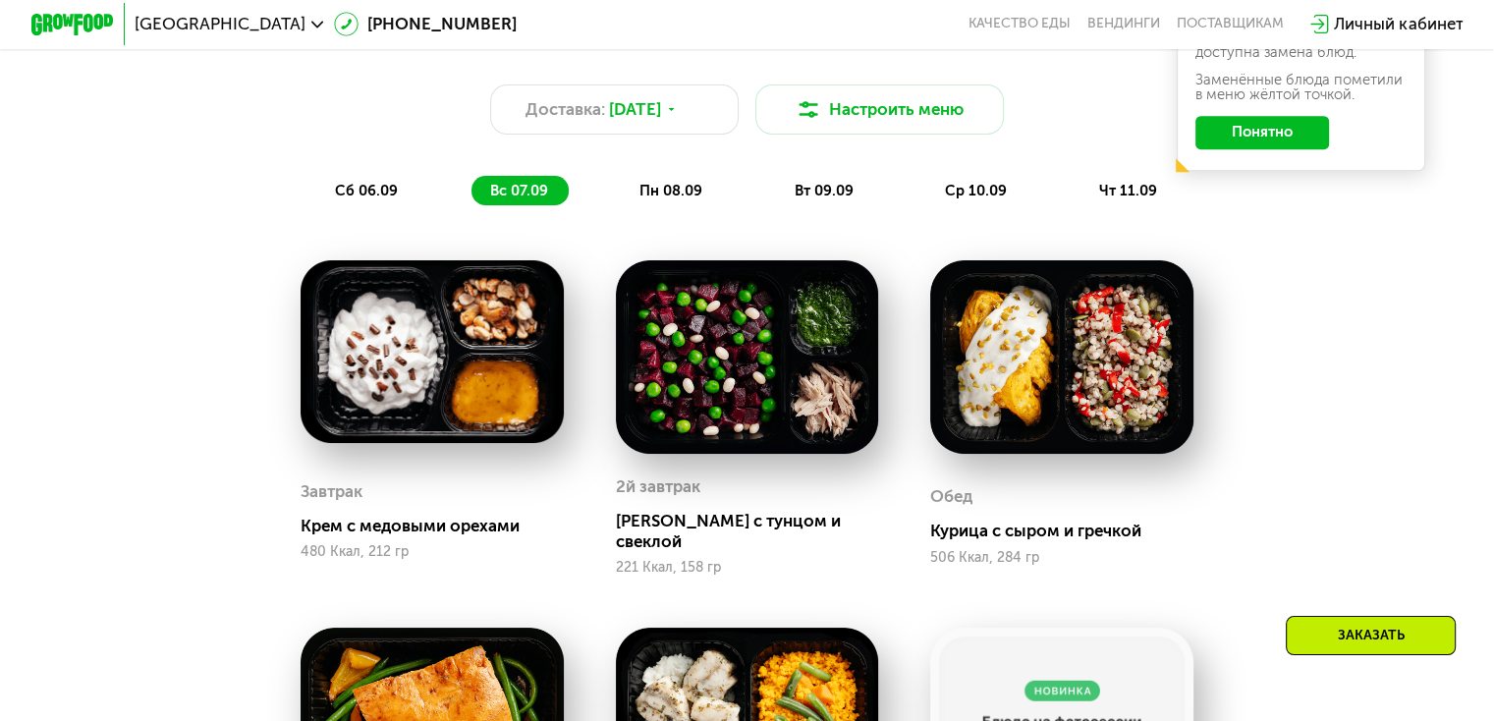
click at [663, 192] on span "пн 08.09" at bounding box center [670, 191] width 63 height 18
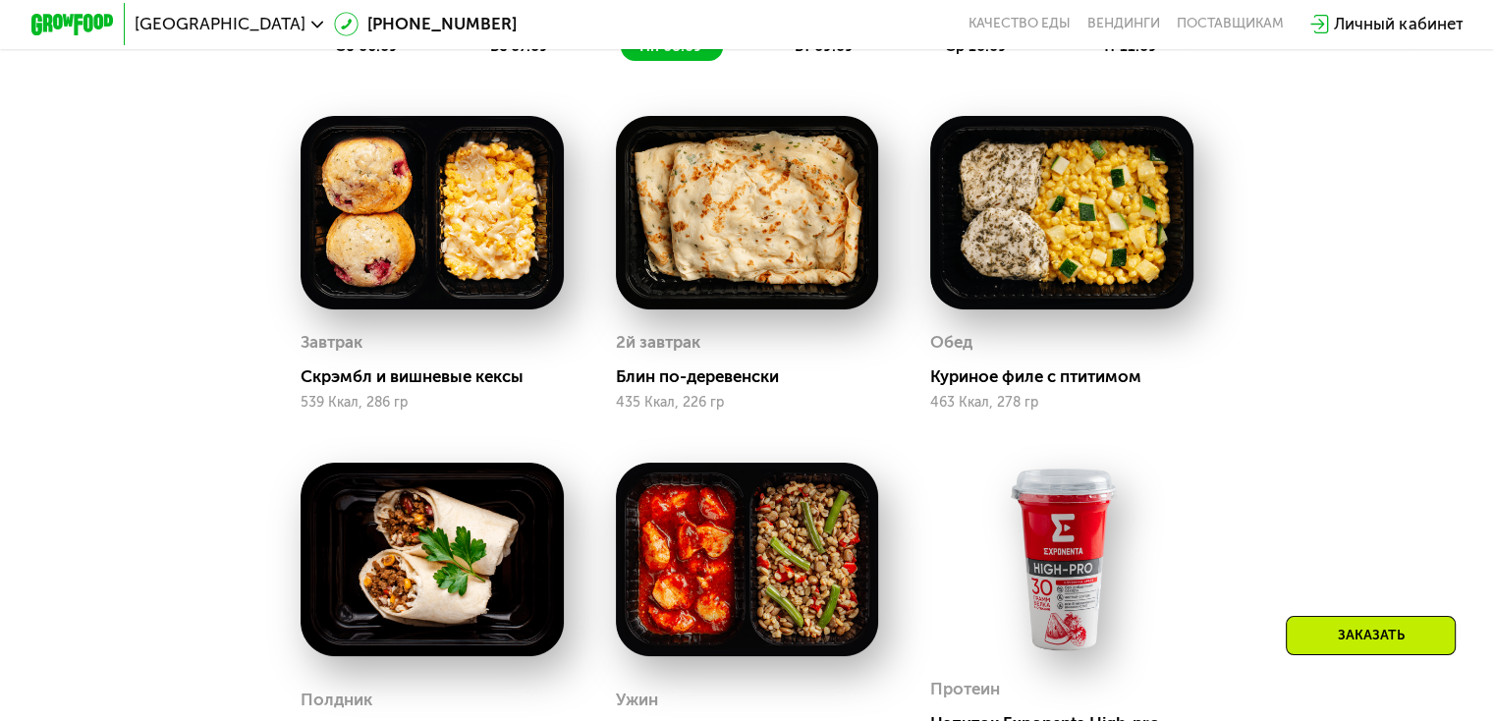
scroll to position [1218, 0]
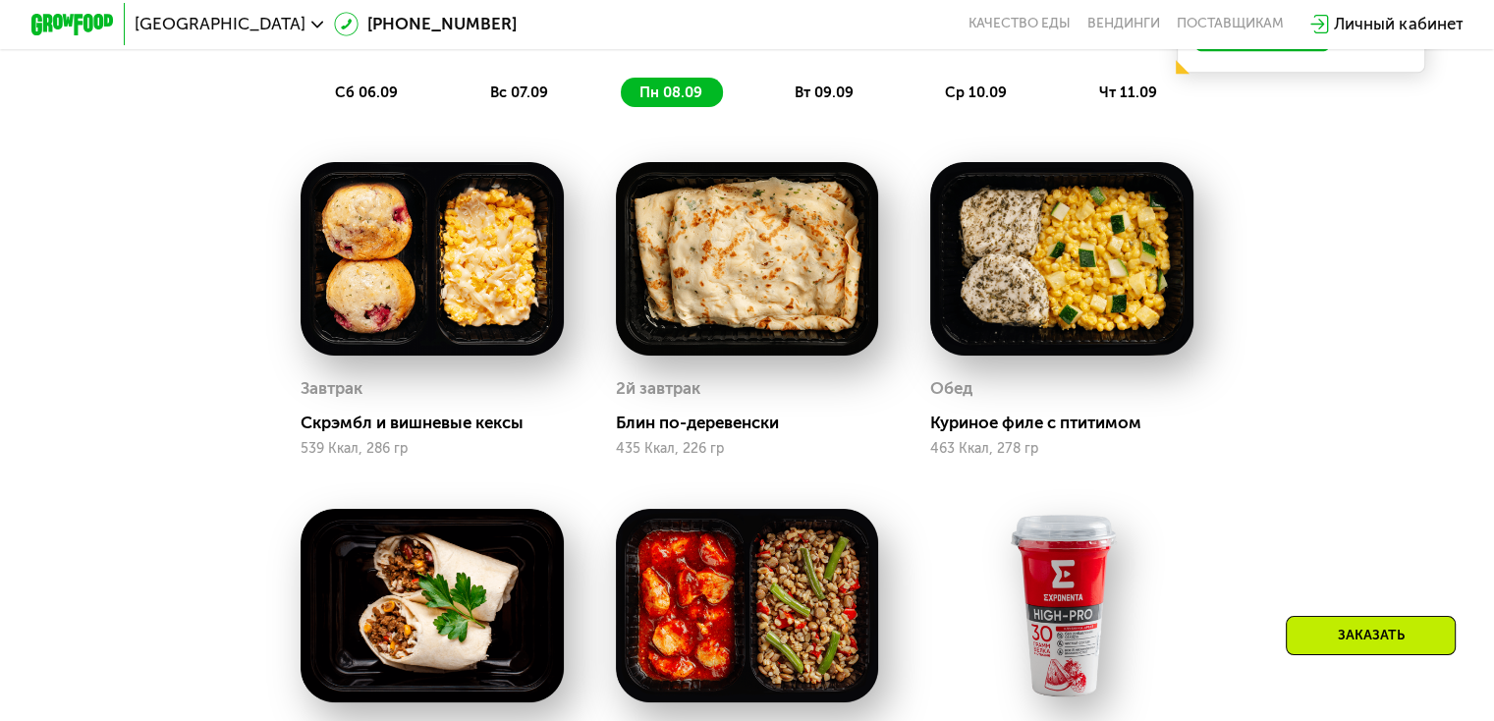
click at [834, 98] on span "вт 09.09" at bounding box center [823, 92] width 59 height 18
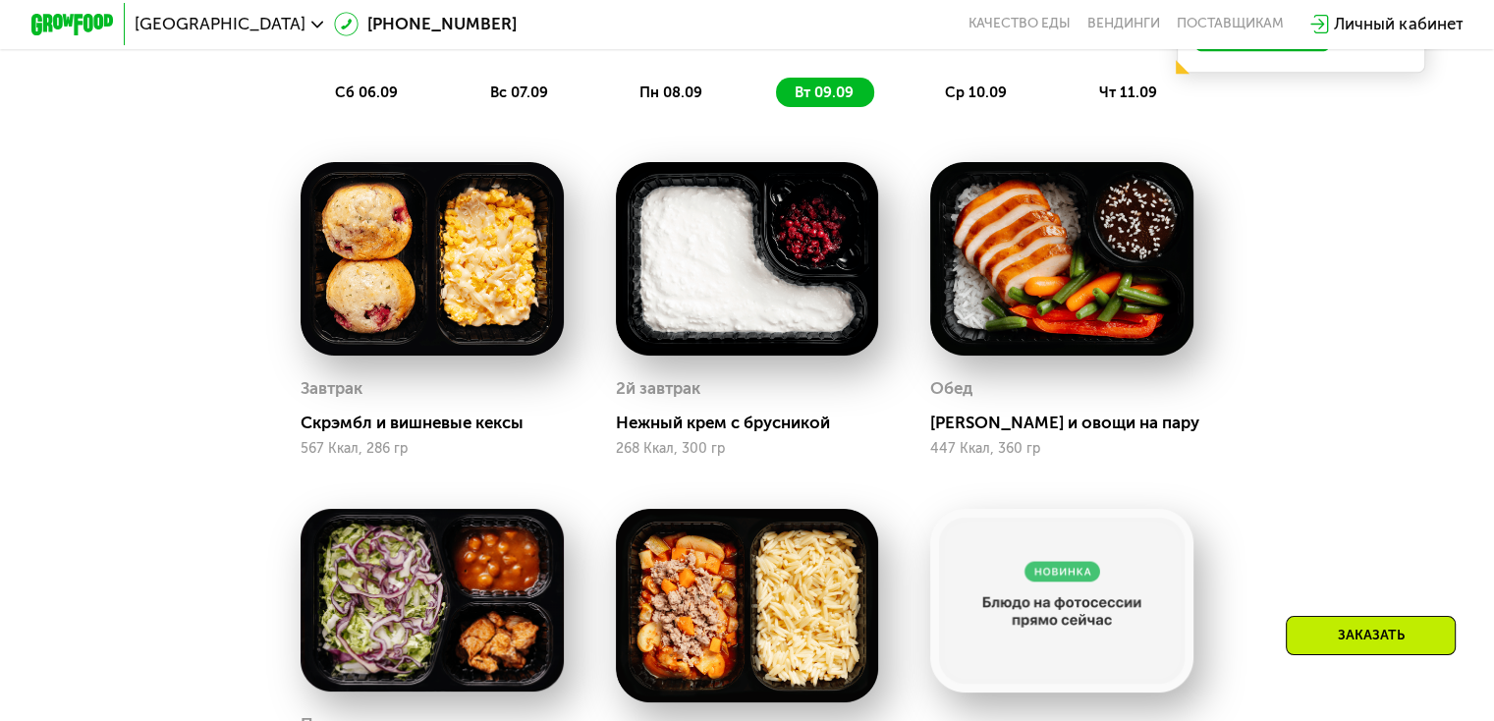
click at [985, 98] on span "ср 10.09" at bounding box center [976, 92] width 62 height 18
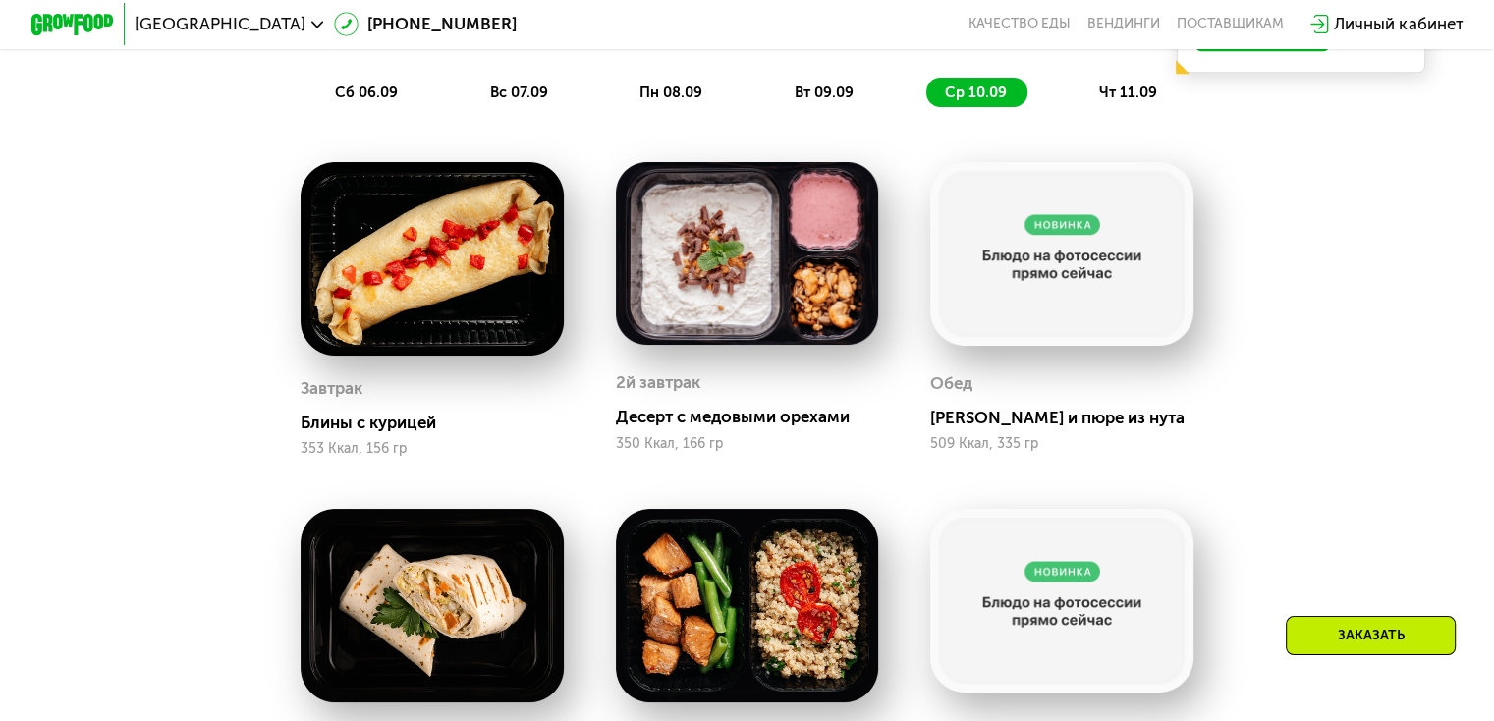
click at [1139, 97] on span "чт 11.09" at bounding box center [1128, 92] width 58 height 18
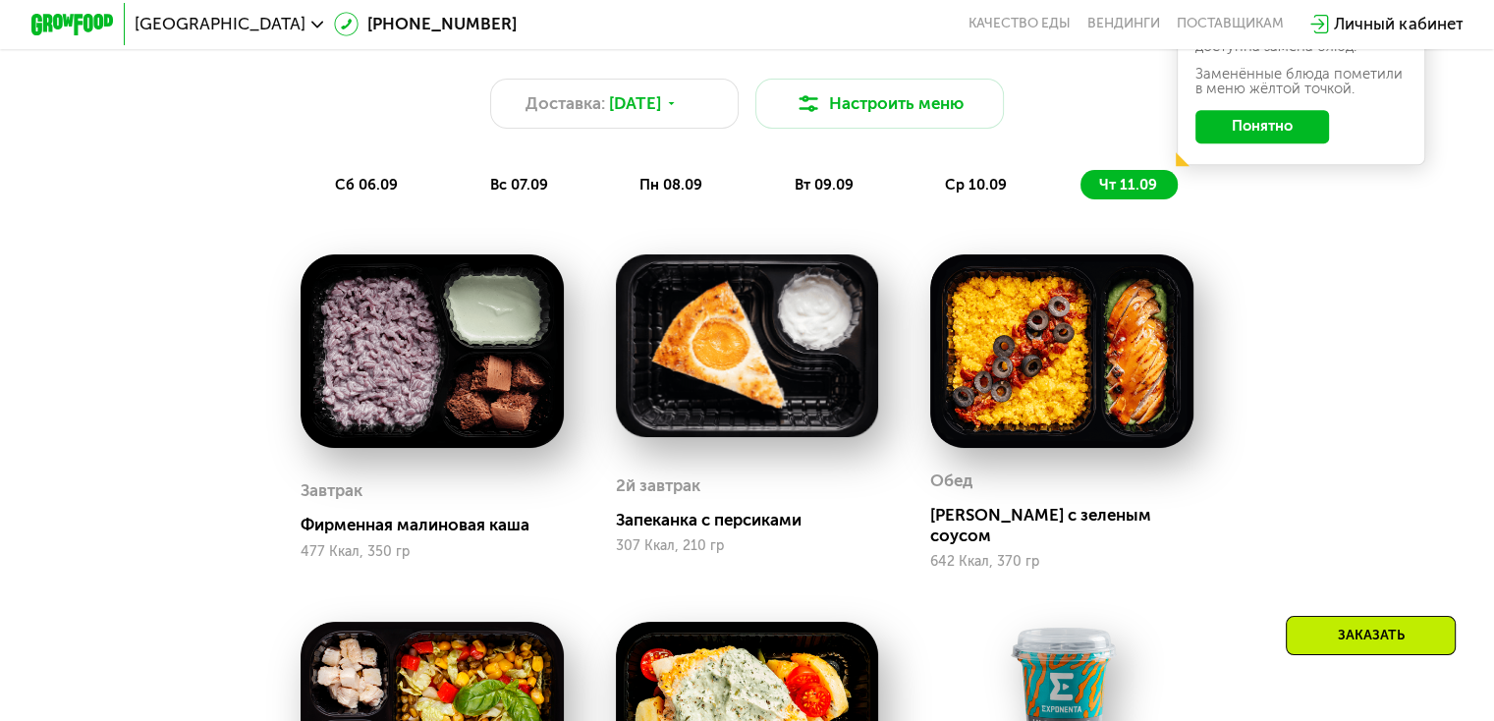
scroll to position [1120, 0]
